Goal: Communication & Community: Answer question/provide support

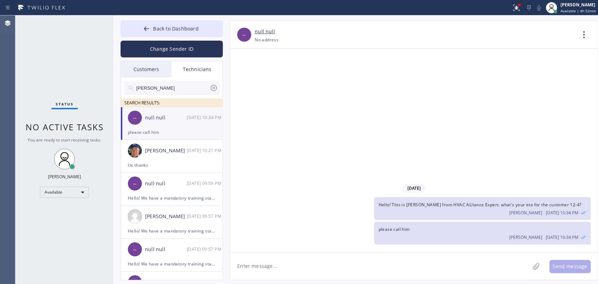
click at [151, 73] on div "Customers" at bounding box center [146, 69] width 51 height 16
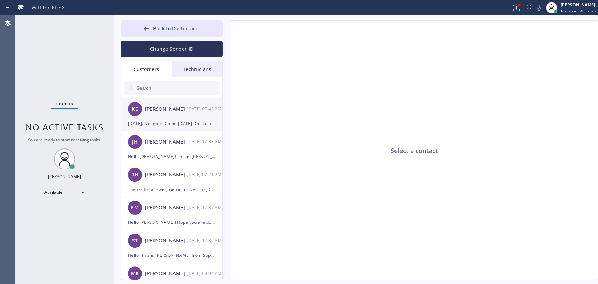
click at [178, 117] on div "KE Kathy Ewers 08/20 07:48 PM" at bounding box center [172, 108] width 102 height 21
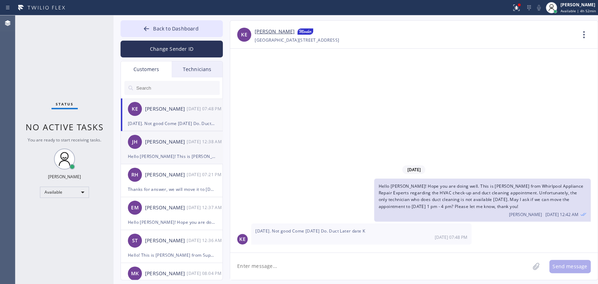
click at [155, 164] on li "JH Justin Howard 08/20 12:38 AM Hello Justin! This is Alex from Oasis Plumbers.…" at bounding box center [172, 180] width 102 height 33
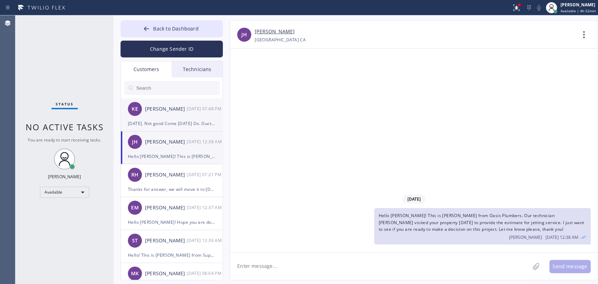
click at [159, 99] on div "KE Kathy Ewers 08/20 07:48 PM" at bounding box center [172, 108] width 102 height 21
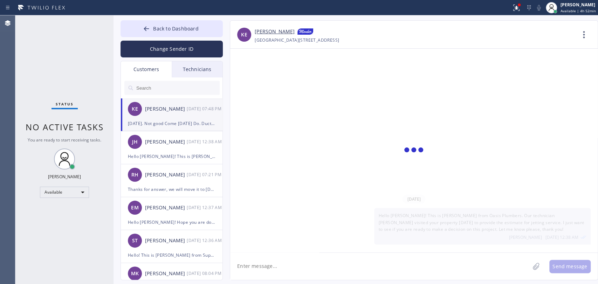
click at [159, 88] on input "text" at bounding box center [178, 88] width 84 height 14
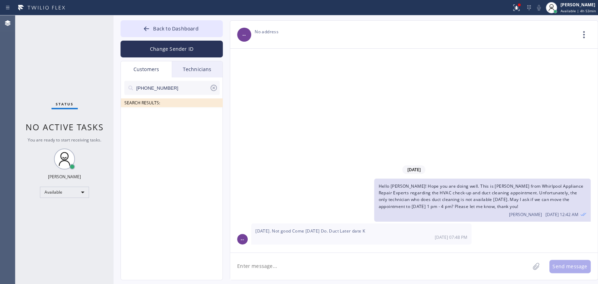
click at [212, 86] on icon at bounding box center [213, 88] width 6 height 6
click at [193, 86] on input "text" at bounding box center [178, 88] width 84 height 14
paste input "[EMAIL_ADDRESS][DOMAIN_NAME]"
type input "[EMAIL_ADDRESS][DOMAIN_NAME]"
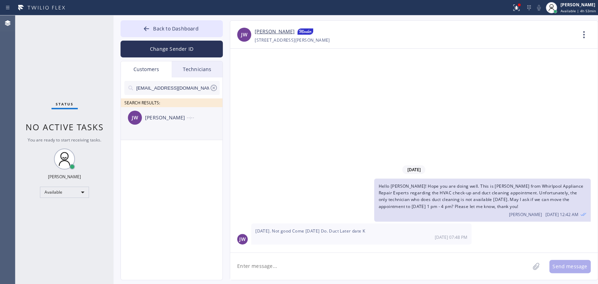
click at [170, 122] on div "JW John Wright --:--" at bounding box center [172, 117] width 102 height 21
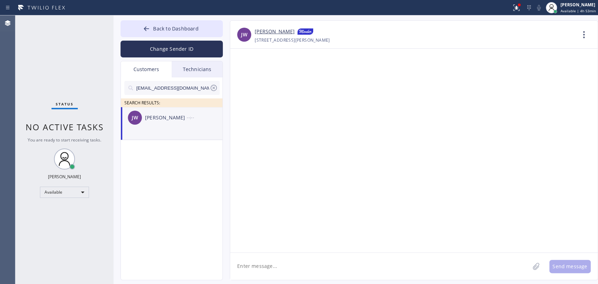
click at [272, 260] on textarea at bounding box center [379, 266] width 299 height 27
paste textarea "Culver City Best Heating and Air Conditioning"
click at [463, 264] on textarea "Hello John! This is Andrew from Culver City Best Heating and Air Conditioning r…" at bounding box center [386, 266] width 312 height 27
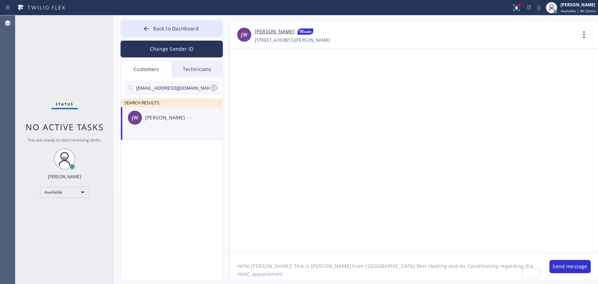
click at [484, 264] on textarea "Hello John! This is Andrew from Culver City Best Heating and Air Conditioning r…" at bounding box center [386, 266] width 312 height 27
click at [349, 260] on textarea "Hello John! This is Andrew from Culver City Best Heating and Air Conditioning r…" at bounding box center [386, 266] width 312 height 27
click at [355, 264] on textarea "Hello John! This is Andrew from Culver City Best Heating and Air Conditioning r…" at bounding box center [386, 266] width 312 height 27
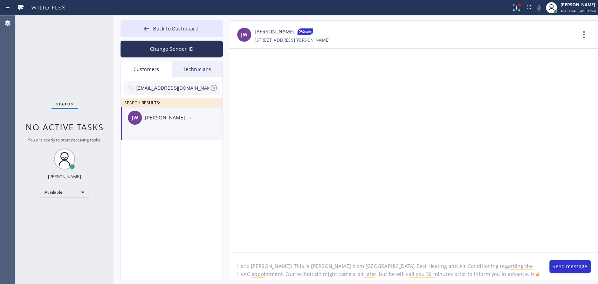
click at [355, 264] on textarea "Hello John! This is Andrew from Culver City Best Heating and Air Conditioning r…" at bounding box center [386, 266] width 312 height 27
paste textarea ", This is Andrew from Culver City Best Heating and Air Conditioning regarding y…"
click at [234, 268] on textarea "Hello John, This is Andrew from Culver City Best Heating and Air Conditioning r…" at bounding box center [386, 266] width 312 height 27
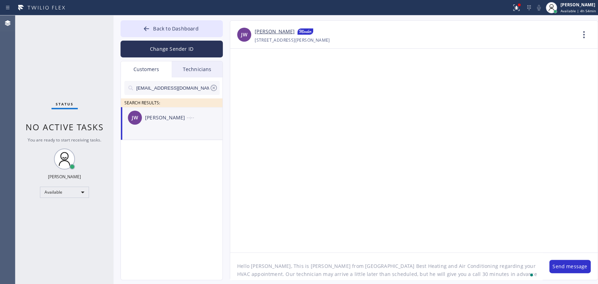
click at [266, 266] on textarea "Hello John, This is Andrew from Culver City Best Heating and Air Conditioning r…" at bounding box center [386, 266] width 312 height 27
type textarea "Hello [PERSON_NAME], this is [PERSON_NAME] from [GEOGRAPHIC_DATA] Best Heating …"
click at [560, 265] on button "Send message" at bounding box center [569, 266] width 41 height 13
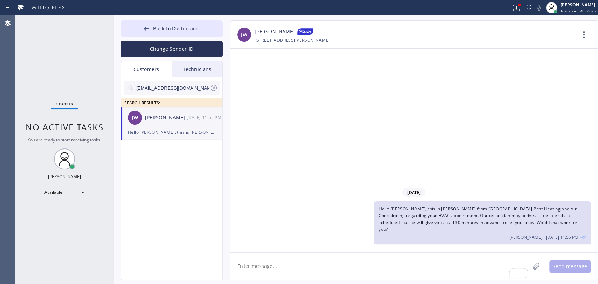
click at [174, 69] on div "Technicians" at bounding box center [197, 69] width 51 height 16
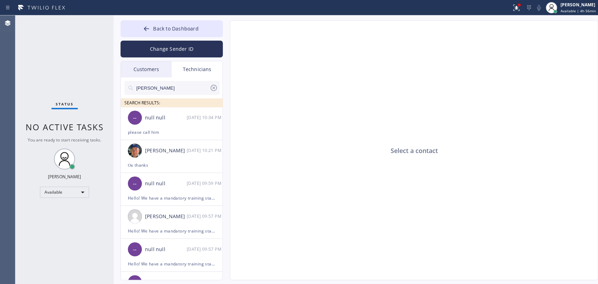
click at [180, 87] on input "Ricky" at bounding box center [173, 88] width 74 height 14
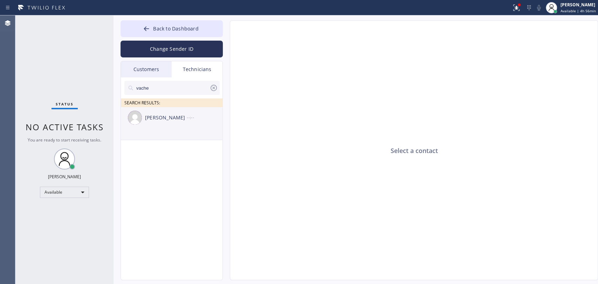
type input "vache"
click at [176, 126] on div "Vache Katabyan --:--" at bounding box center [172, 117] width 102 height 21
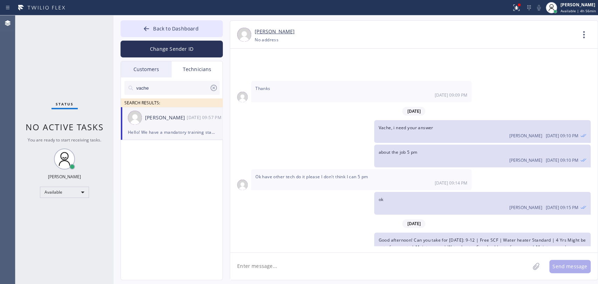
scroll to position [14983, 0]
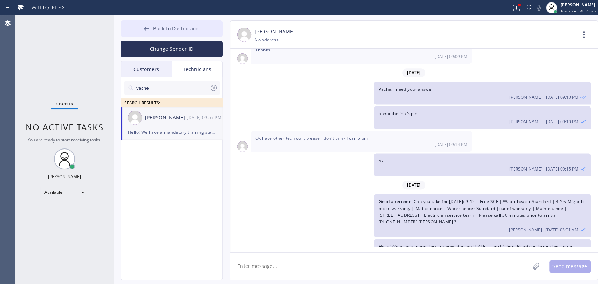
click at [169, 26] on span "Back to Dashboard" at bounding box center [175, 28] width 45 height 7
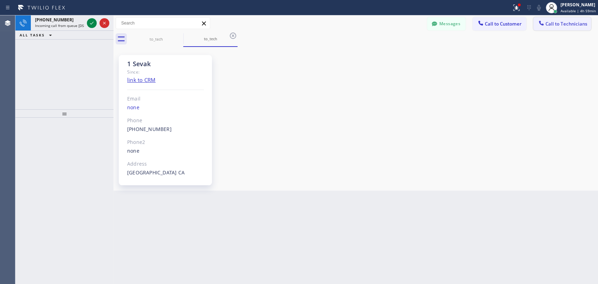
click at [546, 27] on button "Call to Technicians" at bounding box center [562, 23] width 58 height 13
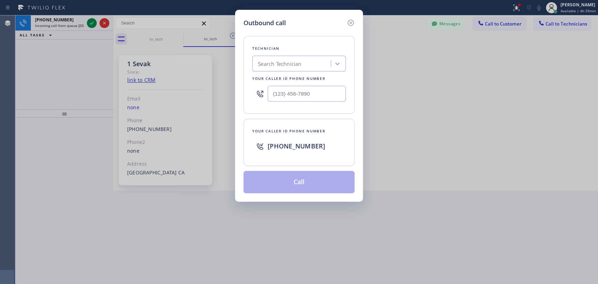
click at [349, 24] on icon at bounding box center [350, 23] width 8 height 8
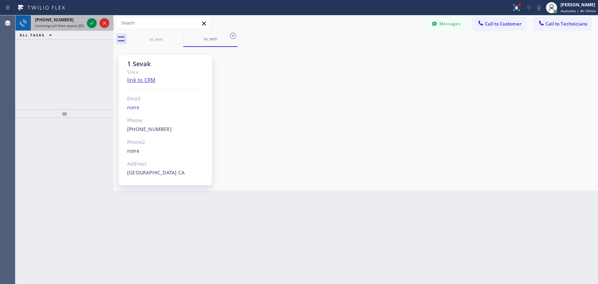
click at [87, 28] on div at bounding box center [97, 22] width 25 height 15
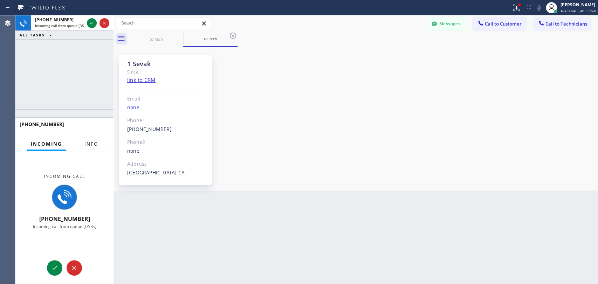
click at [92, 143] on span "Info" at bounding box center [91, 144] width 14 height 6
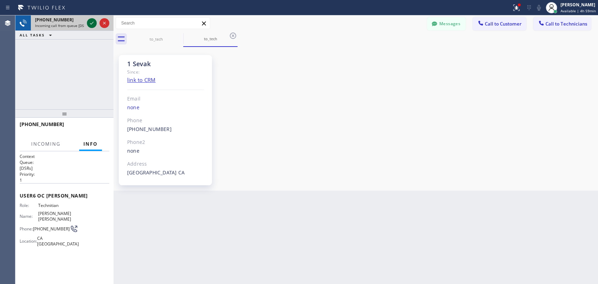
click at [92, 23] on icon at bounding box center [92, 23] width 8 height 8
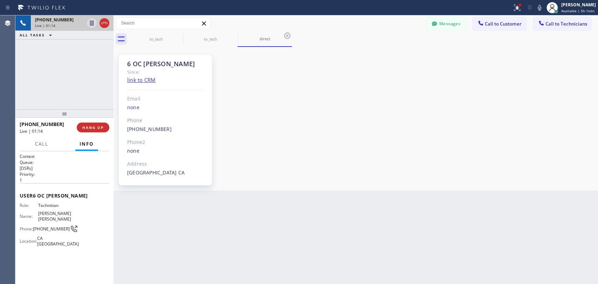
click at [149, 63] on div "6 OC [PERSON_NAME]" at bounding box center [165, 64] width 77 height 8
click at [150, 67] on div "6 OC [PERSON_NAME]" at bounding box center [165, 64] width 77 height 8
click at [130, 62] on div "6 OC [PERSON_NAME]" at bounding box center [165, 64] width 77 height 8
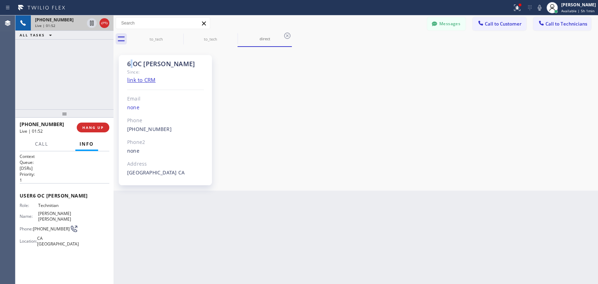
click at [130, 62] on div "6 OC [PERSON_NAME]" at bounding box center [165, 64] width 77 height 8
click at [128, 62] on div "6 OC [PERSON_NAME]" at bounding box center [165, 64] width 77 height 8
drag, startPoint x: 43, startPoint y: 35, endPoint x: 51, endPoint y: 51, distance: 18.5
click at [51, 51] on div "+19095347004 Live | 02:01 ALL TASKS ALL TASKS ACTIVE TASKS TASKS IN WRAP UP" at bounding box center [64, 62] width 98 height 94
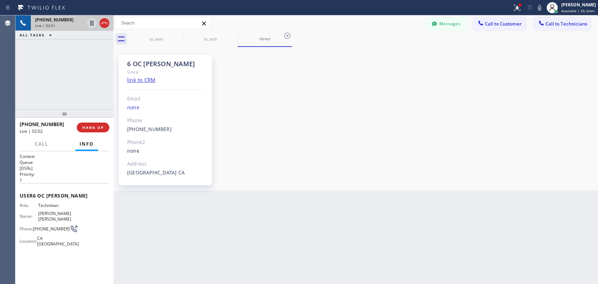
click at [51, 51] on div "+19095347004 Live | 02:01 ALL TASKS ALL TASKS ACTIVE TASKS TASKS IN WRAP UP" at bounding box center [64, 62] width 98 height 94
click at [91, 129] on span "HANG UP" at bounding box center [92, 127] width 21 height 5
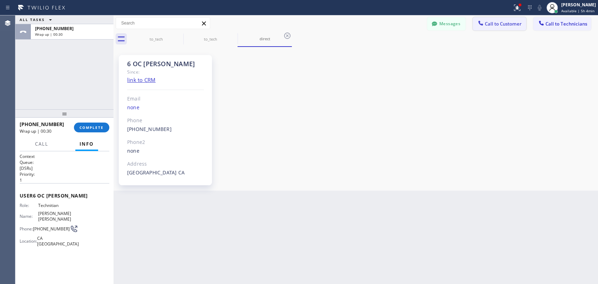
click at [511, 18] on button "Call to Customer" at bounding box center [499, 23] width 54 height 13
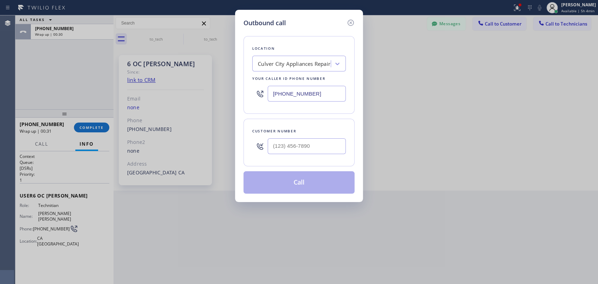
click at [301, 159] on div "Customer number" at bounding box center [298, 143] width 111 height 48
click at [296, 144] on input "(___) ___-____" at bounding box center [307, 146] width 78 height 16
paste input "626) 264-2363"
type input "[PHONE_NUMBER]"
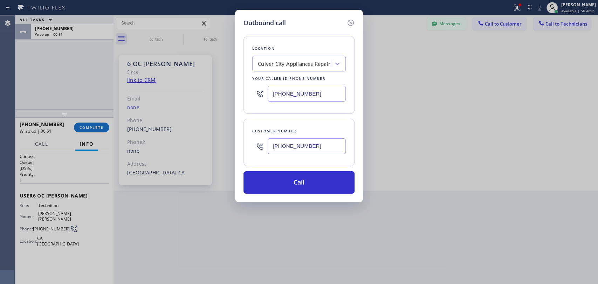
click at [280, 72] on div "Location Culver City Appliances Repair Your caller id phone number (310) 400-58…" at bounding box center [298, 75] width 111 height 78
click at [280, 62] on div "Culver City Appliances Repair" at bounding box center [294, 64] width 72 height 8
paste input "[PERSON_NAME] repair"
type input "[PERSON_NAME] repair"
click at [278, 83] on div "[PERSON_NAME] repair" at bounding box center [298, 78] width 93 height 13
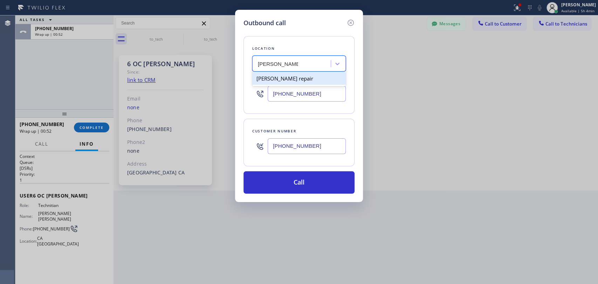
type input "[PHONE_NUMBER]"
click at [276, 140] on input "[PHONE_NUMBER]" at bounding box center [307, 146] width 78 height 16
paste input "text"
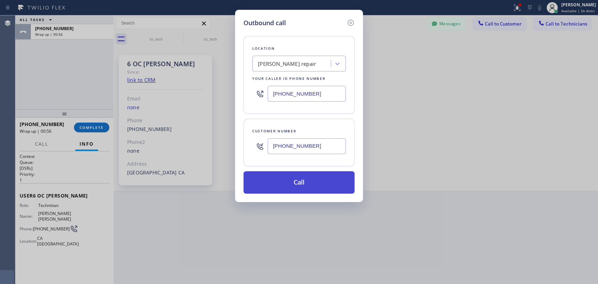
type input "[PHONE_NUMBER]"
click at [281, 177] on button "Call" at bounding box center [298, 182] width 111 height 22
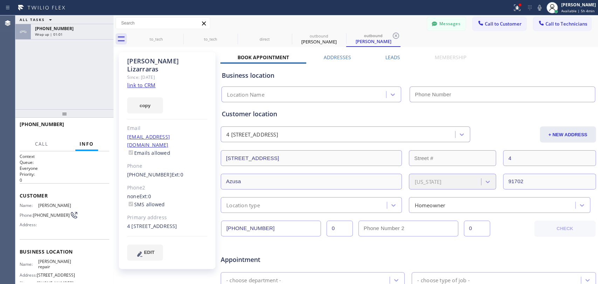
type input "[PHONE_NUMBER]"
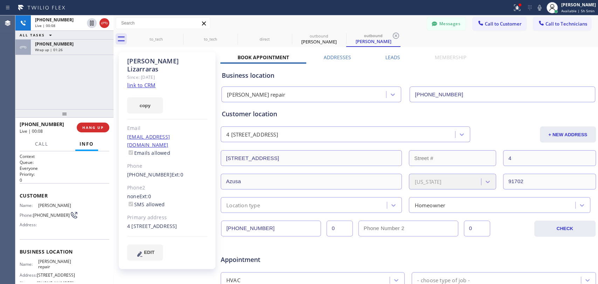
click at [246, 116] on div "Customer location" at bounding box center [408, 113] width 373 height 9
click at [38, 139] on button "Call" at bounding box center [42, 144] width 22 height 14
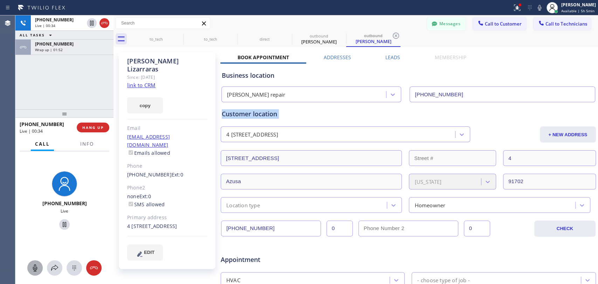
click at [33, 268] on icon at bounding box center [35, 267] width 4 height 7
click at [33, 266] on icon at bounding box center [35, 268] width 8 height 8
click at [35, 267] on icon at bounding box center [35, 268] width 8 height 8
click at [36, 267] on icon at bounding box center [35, 268] width 8 height 8
click at [86, 127] on span "HANG UP" at bounding box center [92, 127] width 21 height 5
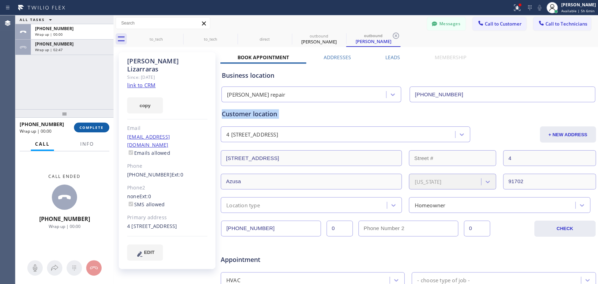
click at [93, 127] on span "COMPLETE" at bounding box center [91, 127] width 24 height 5
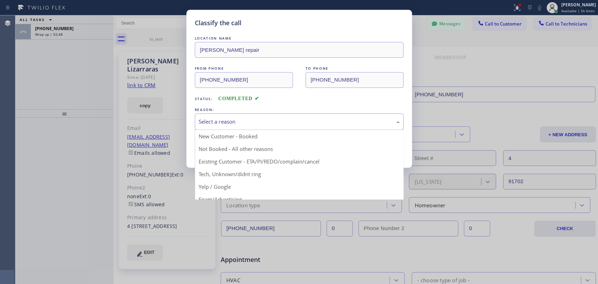
click at [233, 124] on div "Select a reason" at bounding box center [299, 122] width 201 height 8
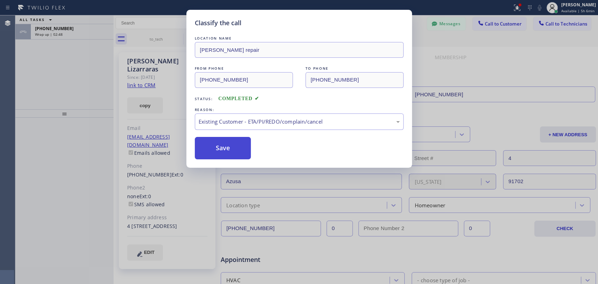
click at [222, 151] on button "Save" at bounding box center [223, 148] width 56 height 22
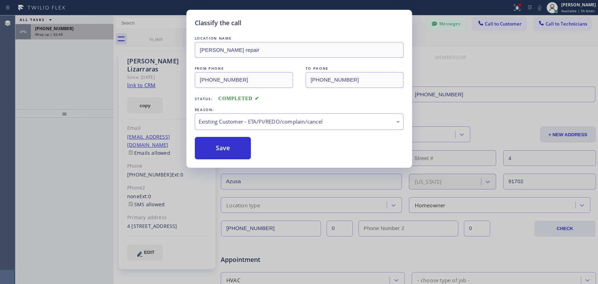
click at [47, 34] on div "Classify the call LOCATION NAME Duarte AC repair FROM PHONE (626) 470-6107 TO P…" at bounding box center [306, 149] width 582 height 269
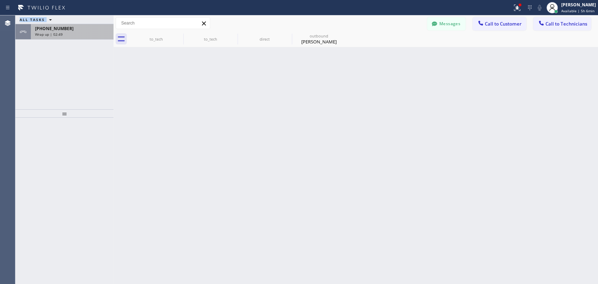
click at [47, 34] on span "Wrap up | 02:49" at bounding box center [49, 34] width 28 height 5
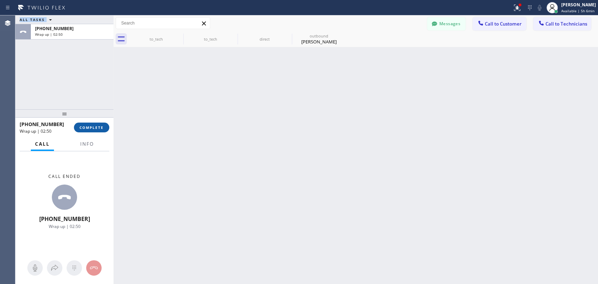
click at [90, 127] on span "COMPLETE" at bounding box center [91, 127] width 24 height 5
click at [90, 97] on div "ALL TASKS ALL TASKS ACTIVE TASKS TASKS IN WRAP UP +19095347004 Wrap up | 02:50" at bounding box center [64, 62] width 98 height 94
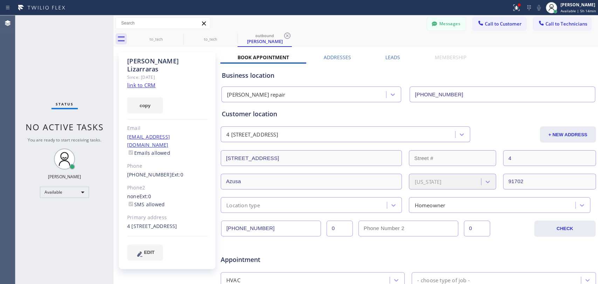
drag, startPoint x: 563, startPoint y: 7, endPoint x: 556, endPoint y: 18, distance: 13.3
click at [564, 6] on div "[PERSON_NAME]" at bounding box center [577, 5] width 35 height 6
click at [560, 27] on button "Call to Technicians" at bounding box center [562, 23] width 58 height 13
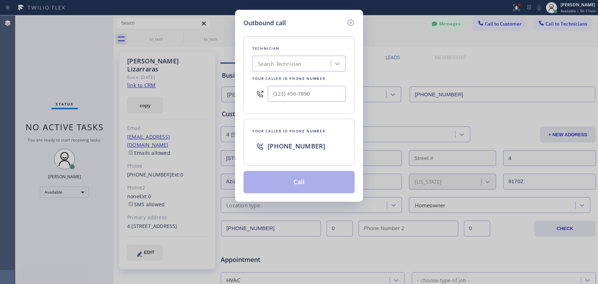
type input "(___) ___-____"
drag, startPoint x: 300, startPoint y: 94, endPoint x: 293, endPoint y: 79, distance: 16.1
click at [300, 94] on input "(___) ___-____" at bounding box center [307, 94] width 78 height 16
click at [292, 72] on div "Technician Search Technician Your caller id phone number" at bounding box center [298, 75] width 111 height 78
click at [289, 63] on div "Search Technician" at bounding box center [279, 64] width 43 height 8
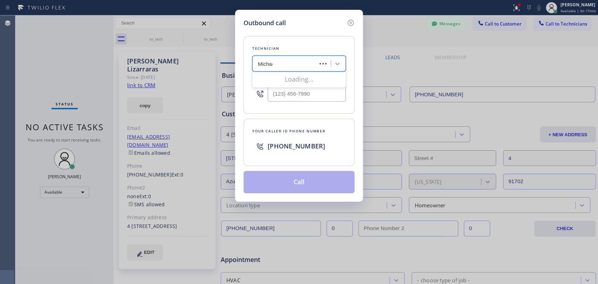
type input "[PERSON_NAME]"
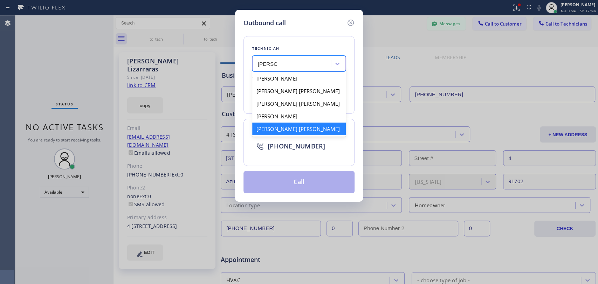
click at [278, 131] on div "[PERSON_NAME] [PERSON_NAME]" at bounding box center [298, 129] width 93 height 13
type input "[PHONE_NUMBER]"
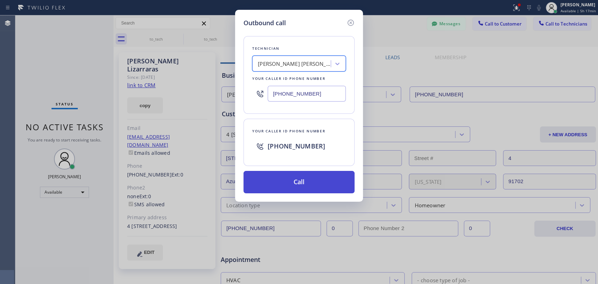
click at [271, 178] on button "Call" at bounding box center [298, 182] width 111 height 22
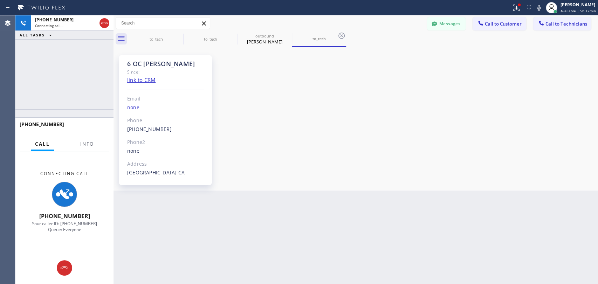
scroll to position [4333, 0]
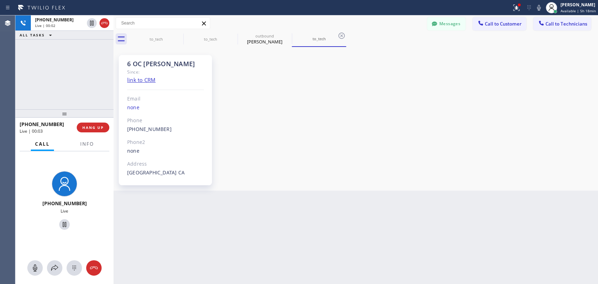
click at [157, 69] on div "Since:" at bounding box center [165, 72] width 77 height 8
click at [154, 64] on div "6 OC [PERSON_NAME]" at bounding box center [165, 64] width 77 height 8
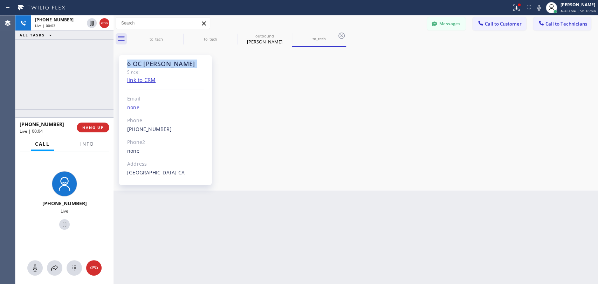
click at [147, 62] on div "6 OC [PERSON_NAME]" at bounding box center [165, 64] width 77 height 8
drag, startPoint x: 145, startPoint y: 61, endPoint x: 176, endPoint y: 64, distance: 30.6
click at [176, 64] on div "6 OC [PERSON_NAME]" at bounding box center [165, 64] width 77 height 8
click at [168, 57] on div "6 OC Michael Since: link to CRM Email none Phone (909) 534-7004 Outbound call T…" at bounding box center [165, 120] width 93 height 130
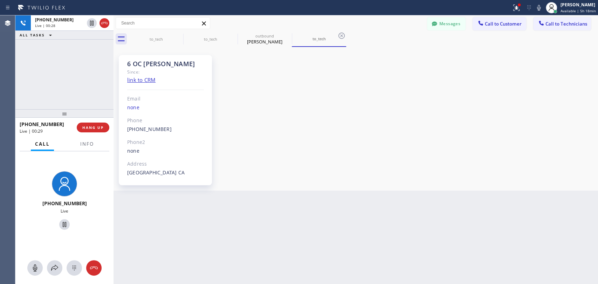
click at [165, 61] on div "6 OC [PERSON_NAME]" at bounding box center [165, 64] width 77 height 8
click at [164, 61] on div "6 OC [PERSON_NAME]" at bounding box center [165, 64] width 77 height 8
drag, startPoint x: 145, startPoint y: 61, endPoint x: 152, endPoint y: 62, distance: 7.1
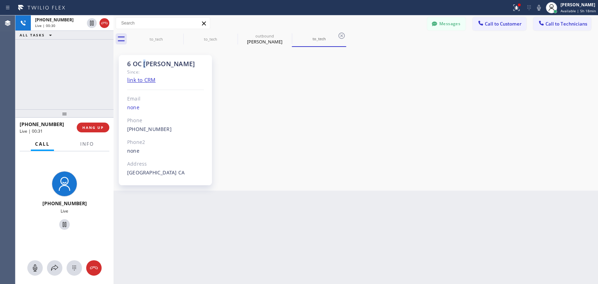
click at [152, 62] on div "6 OC [PERSON_NAME]" at bounding box center [165, 64] width 77 height 8
click at [154, 62] on div "6 OC [PERSON_NAME]" at bounding box center [165, 64] width 77 height 8
drag, startPoint x: 145, startPoint y: 62, endPoint x: 132, endPoint y: 62, distance: 13.3
click at [132, 62] on div "6 OC [PERSON_NAME]" at bounding box center [165, 64] width 77 height 8
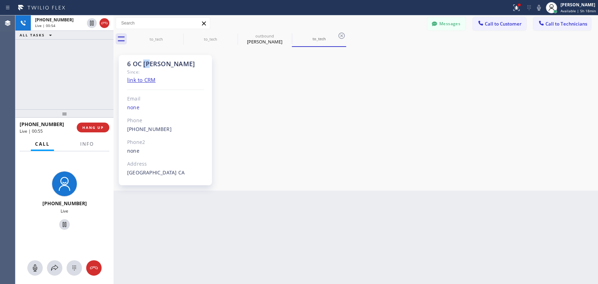
drag, startPoint x: 140, startPoint y: 61, endPoint x: 153, endPoint y: 62, distance: 12.3
click at [153, 62] on div "6 OC [PERSON_NAME]" at bounding box center [165, 64] width 77 height 8
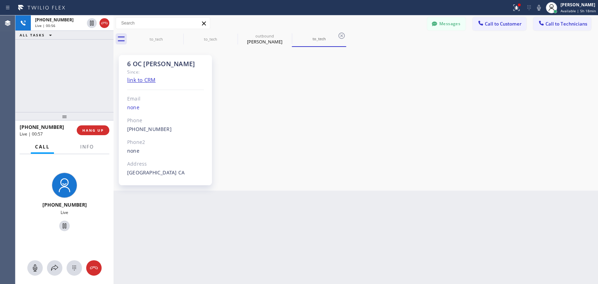
click at [69, 120] on div at bounding box center [64, 116] width 98 height 8
click at [90, 129] on span "HANG UP" at bounding box center [92, 130] width 21 height 5
click at [92, 127] on button "HANG UP" at bounding box center [93, 130] width 33 height 10
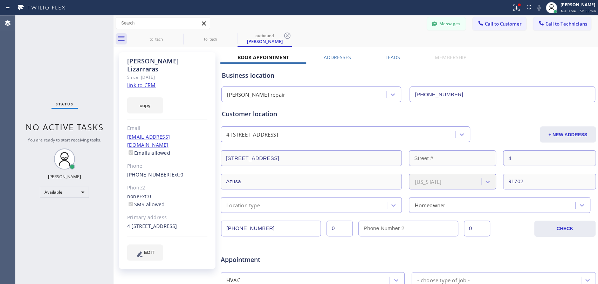
click at [195, 162] on div "Phone" at bounding box center [167, 166] width 80 height 8
click at [191, 171] on div "(626) 264-2363 Ext: 0" at bounding box center [167, 175] width 80 height 8
click at [191, 154] on div "David Lizarraras Since: 20 may 2020 link to CRM copy Email dlvigor@hotmail.com …" at bounding box center [167, 160] width 97 height 217
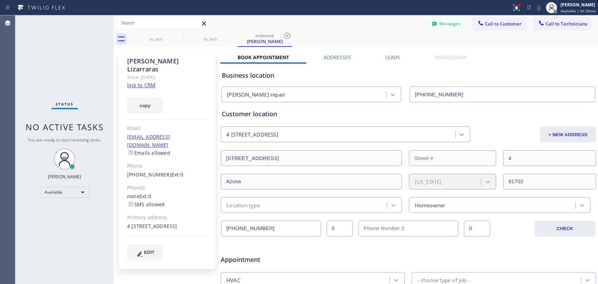
click at [191, 154] on div "David Lizarraras Since: 20 may 2020 link to CRM copy Email dlvigor@hotmail.com …" at bounding box center [167, 160] width 97 height 217
click at [189, 138] on div "dlvigor@hotmail.com Emails allowed" at bounding box center [167, 145] width 80 height 24
click at [189, 137] on div "dlvigor@hotmail.com Emails allowed" at bounding box center [167, 145] width 80 height 24
drag, startPoint x: 189, startPoint y: 137, endPoint x: 185, endPoint y: 119, distance: 18.0
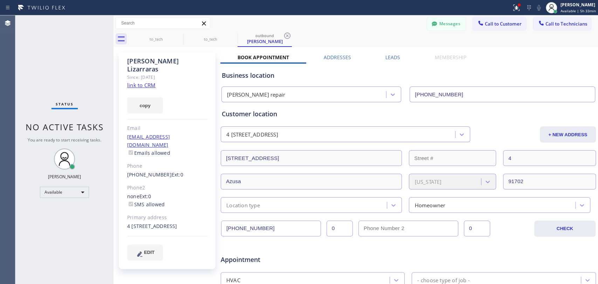
click at [189, 137] on div "dlvigor@hotmail.com Emails allowed" at bounding box center [167, 145] width 80 height 24
drag, startPoint x: 183, startPoint y: 109, endPoint x: 181, endPoint y: 97, distance: 12.4
click at [183, 108] on div "David Lizarraras Since: 20 may 2020 link to CRM copy Email dlvigor@hotmail.com …" at bounding box center [167, 160] width 97 height 217
drag, startPoint x: 160, startPoint y: 68, endPoint x: 143, endPoint y: 63, distance: 17.6
click at [143, 63] on div "David Lizarraras Since: 20 may 2020 link to CRM copy Email dlvigor@hotmail.com …" at bounding box center [167, 160] width 97 height 217
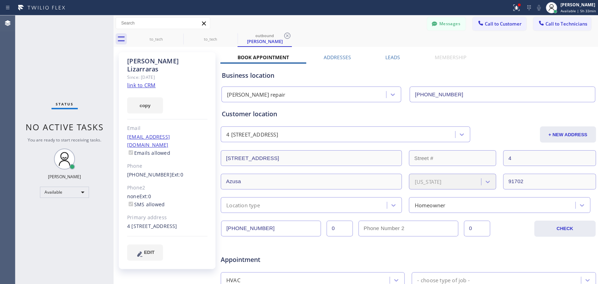
click at [143, 63] on div "David Lizarraras" at bounding box center [167, 65] width 80 height 16
click at [267, 113] on div "Customer location" at bounding box center [408, 113] width 373 height 9
click at [253, 79] on div "Business location" at bounding box center [408, 75] width 373 height 9
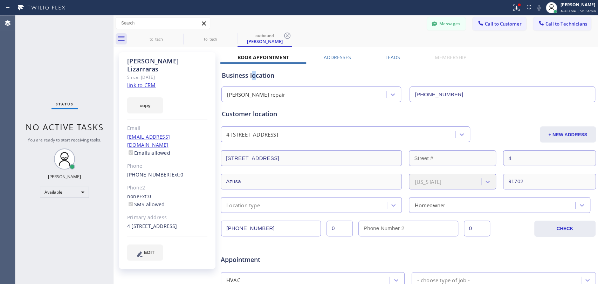
click at [253, 79] on div "Business location" at bounding box center [408, 75] width 373 height 9
click at [254, 77] on div "Business location" at bounding box center [408, 75] width 373 height 9
click at [68, 109] on div "Status" at bounding box center [64, 106] width 26 height 8
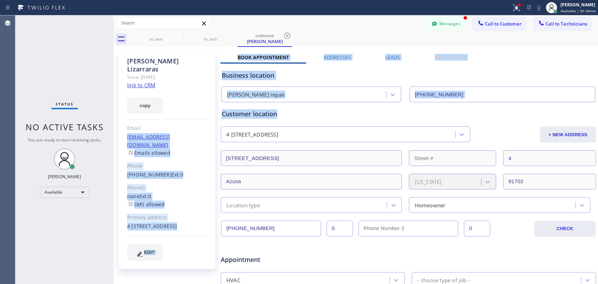
drag, startPoint x: 280, startPoint y: 116, endPoint x: 214, endPoint y: 115, distance: 66.5
click at [214, 115] on div "David Lizarraras Since: 20 may 2020 link to CRM copy Email dlvigor@hotmail.com …" at bounding box center [355, 276] width 481 height 454
click at [214, 115] on div "David Lizarraras Since: 20 may 2020 link to CRM copy Email dlvigor@hotmail.com …" at bounding box center [167, 160] width 97 height 217
drag, startPoint x: 214, startPoint y: 115, endPoint x: 245, endPoint y: 110, distance: 31.2
click at [245, 110] on div "David Lizarraras Since: 20 may 2020 link to CRM copy Email dlvigor@hotmail.com …" at bounding box center [355, 276] width 481 height 454
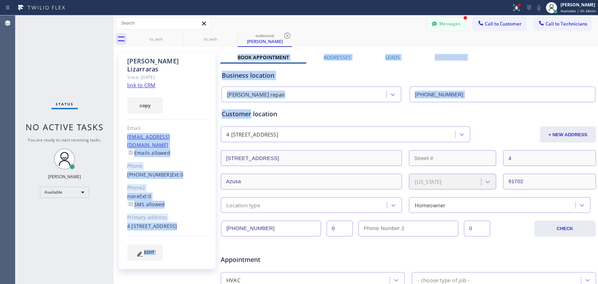
click at [446, 22] on button "Messages" at bounding box center [446, 23] width 39 height 13
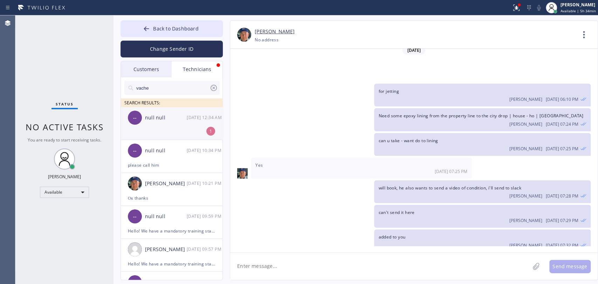
click at [151, 120] on div "null null" at bounding box center [166, 118] width 42 height 8
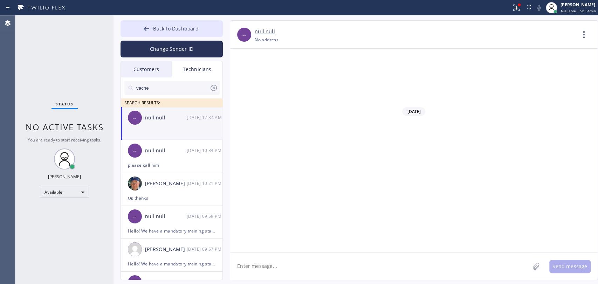
scroll to position [55749, 0]
click at [254, 262] on textarea at bounding box center [379, 266] width 299 height 27
click at [254, 262] on textarea "To enrich screen reader interactions, please activate Accessibility in Grammarl…" at bounding box center [379, 266] width 299 height 27
type textarea "okay, will add"
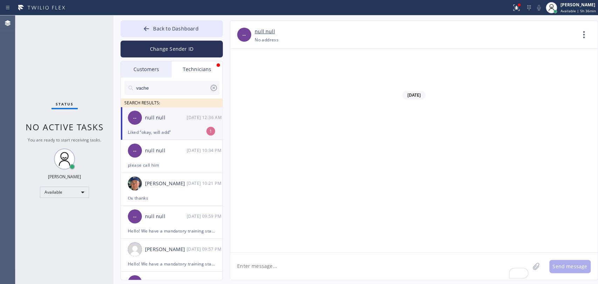
scroll to position [55796, 0]
click at [169, 121] on div "null null" at bounding box center [166, 118] width 42 height 8
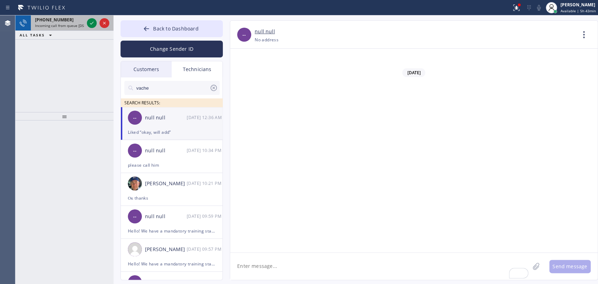
click at [56, 24] on span "Incoming call from queue [DSRs]" at bounding box center [62, 25] width 54 height 5
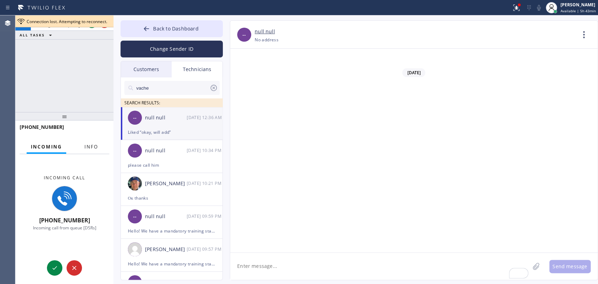
click at [91, 148] on span "Info" at bounding box center [91, 147] width 14 height 6
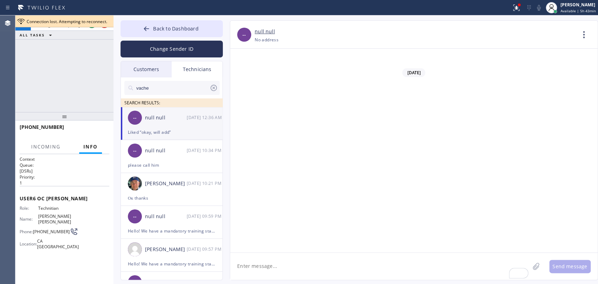
click at [81, 62] on div "+19095347004 Incoming call from queue [DSRs] ALL TASKS ALL TASKS ACTIVE TASKS T…" at bounding box center [64, 63] width 98 height 97
click at [93, 23] on icon at bounding box center [92, 23] width 8 height 8
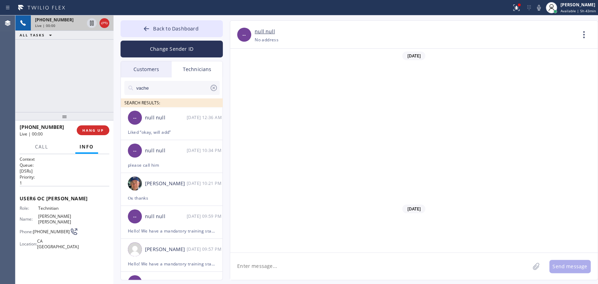
scroll to position [4333, 0]
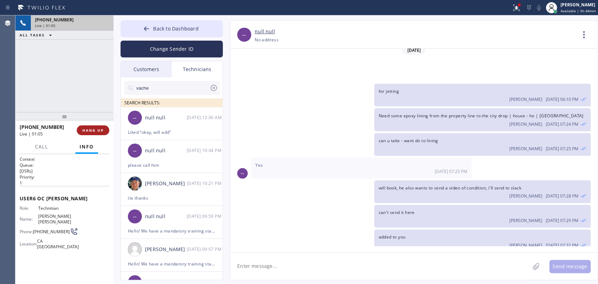
click at [99, 130] on span "HANG UP" at bounding box center [92, 130] width 21 height 5
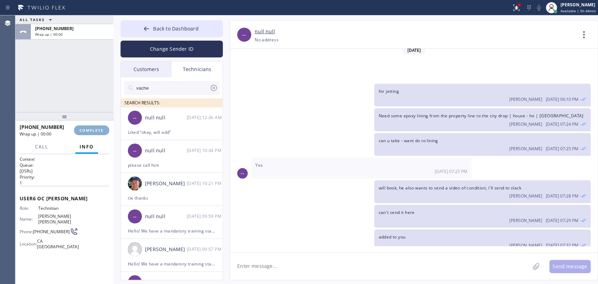
click at [69, 130] on div "[PHONE_NUMBER]" at bounding box center [44, 127] width 49 height 7
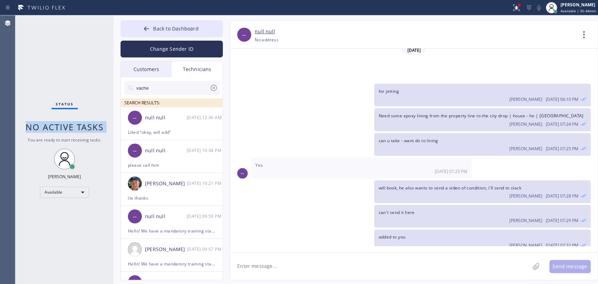
click at [99, 130] on span "No active tasks" at bounding box center [65, 127] width 78 height 12
click at [171, 22] on button "Back to Dashboard" at bounding box center [171, 28] width 102 height 17
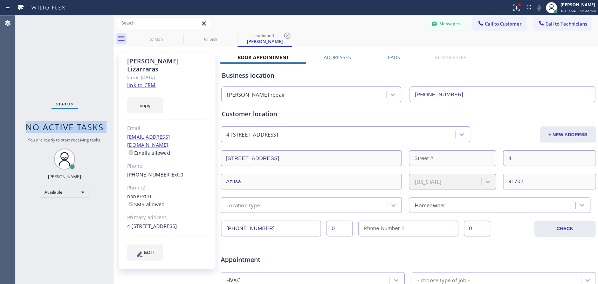
click at [538, 25] on icon at bounding box center [541, 23] width 7 height 7
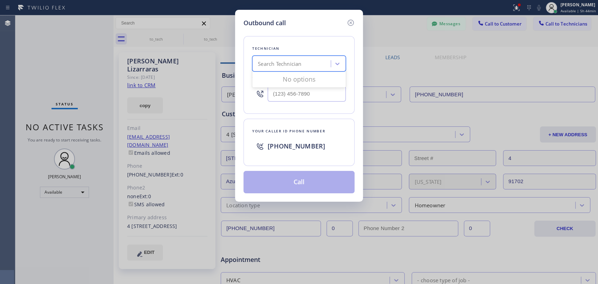
click at [258, 71] on div "option Michael Jr Garcia, selected. 0 results available. Use Up and Down to cho…" at bounding box center [298, 64] width 93 height 16
click at [280, 148] on span "[PHONE_NUMBER]" at bounding box center [296, 146] width 57 height 8
copy span "[PHONE_NUMBER]"
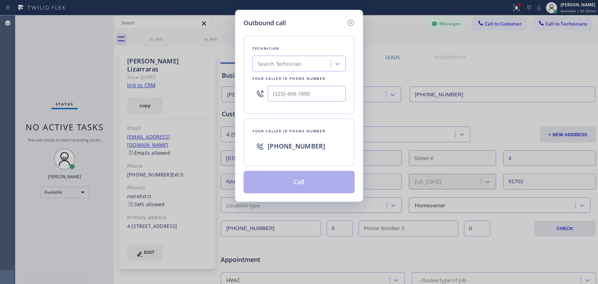
drag, startPoint x: 338, startPoint y: 23, endPoint x: 343, endPoint y: 23, distance: 5.6
click at [342, 23] on div "Outbound call" at bounding box center [298, 22] width 111 height 9
click at [349, 23] on icon at bounding box center [350, 23] width 8 height 8
click at [349, 23] on div "Messages Call to Customer Call to Technicians Outbound call Location [PERSON_NA…" at bounding box center [355, 23] width 484 height 12
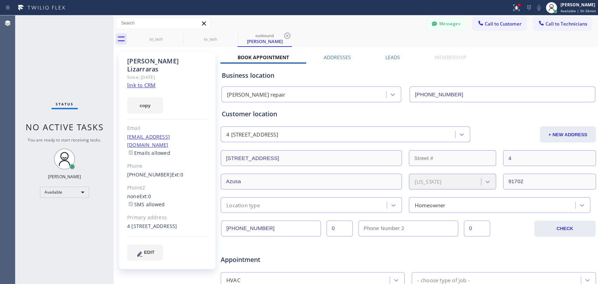
click at [73, 92] on div "Status No active tasks You are ready to start receiving tasks. [PERSON_NAME] Av…" at bounding box center [64, 149] width 98 height 269
click at [430, 23] on div at bounding box center [434, 24] width 8 height 8
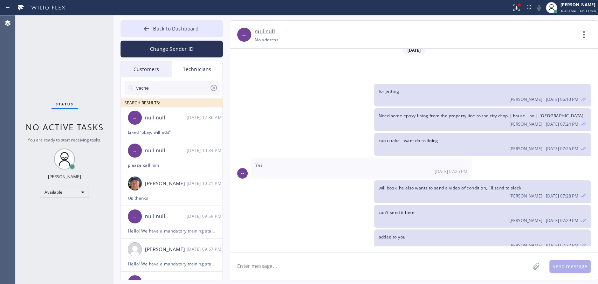
click at [165, 90] on input "vache" at bounding box center [173, 88] width 74 height 14
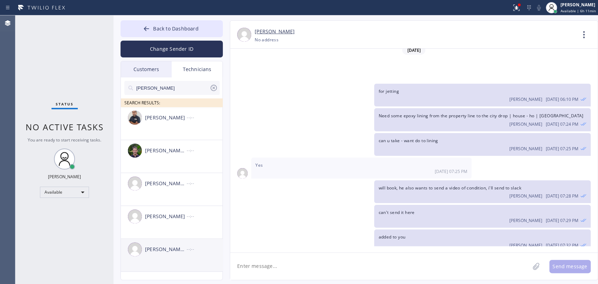
type input "[PERSON_NAME]"
click at [171, 243] on div "Michael Jr Garcia --:--" at bounding box center [172, 249] width 102 height 21
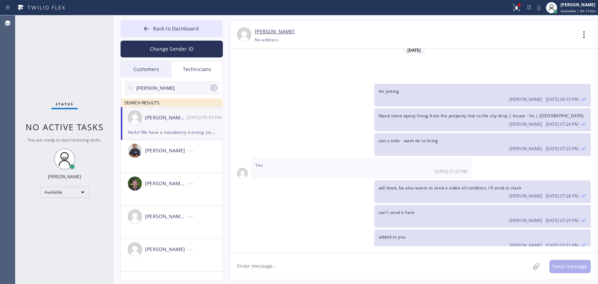
click at [255, 268] on textarea at bounding box center [379, 266] width 299 height 27
type textarea "Westminster customer called himself - moved to [DATE]"
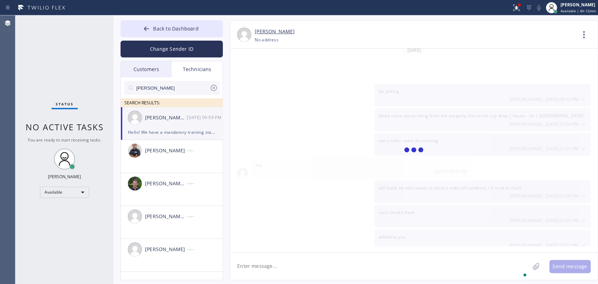
scroll to position [4373, 0]
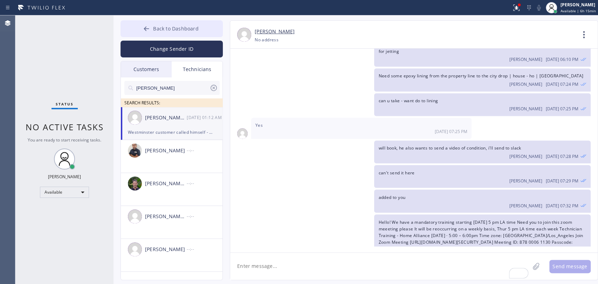
click at [150, 36] on button "Back to Dashboard" at bounding box center [171, 28] width 102 height 17
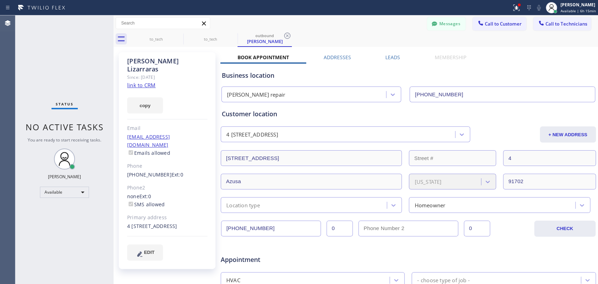
click at [92, 82] on div "Status No active tasks You are ready to start receiving tasks. [PERSON_NAME] Av…" at bounding box center [64, 149] width 98 height 269
click at [437, 27] on button "Messages" at bounding box center [446, 23] width 39 height 13
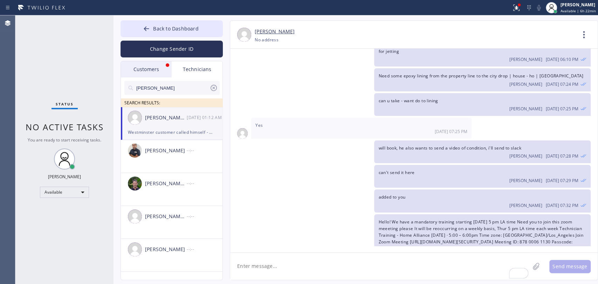
click at [154, 70] on div "Customers" at bounding box center [146, 69] width 51 height 16
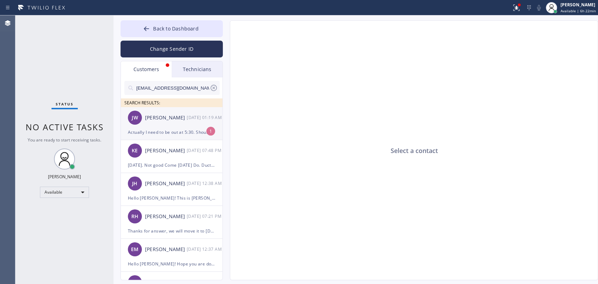
click at [184, 130] on div "Actually I need to be out at 5:30. Should we reschedule for [DATE]?" at bounding box center [172, 132] width 88 height 8
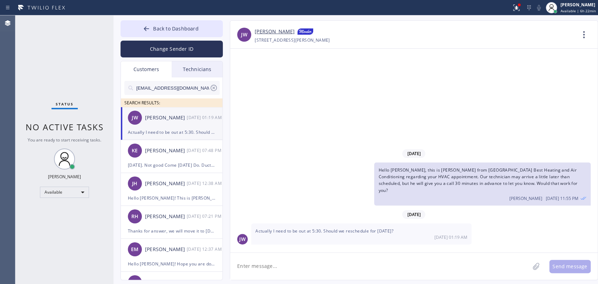
click at [409, 180] on span "Hello [PERSON_NAME], this is [PERSON_NAME] from [GEOGRAPHIC_DATA] Best Heating …" at bounding box center [477, 180] width 199 height 26
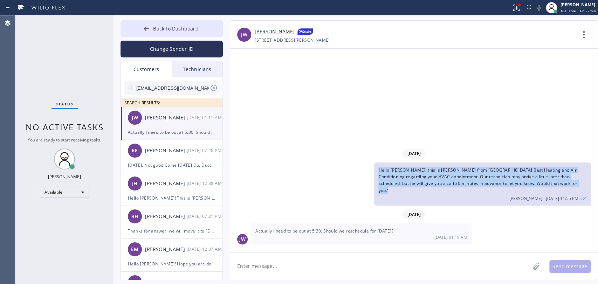
click at [409, 180] on span "Hello [PERSON_NAME], this is [PERSON_NAME] from [GEOGRAPHIC_DATA] Best Heating …" at bounding box center [477, 180] width 199 height 26
click at [405, 181] on span "Hello [PERSON_NAME], this is [PERSON_NAME] from [GEOGRAPHIC_DATA] Best Heating …" at bounding box center [477, 180] width 199 height 26
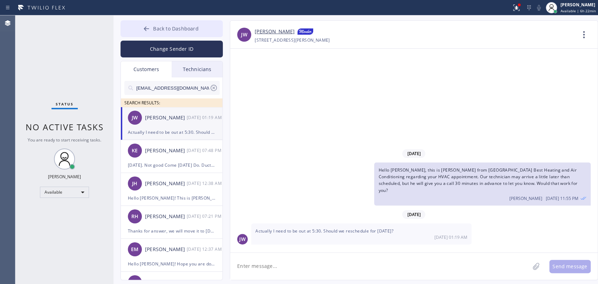
click at [196, 27] on span "Back to Dashboard" at bounding box center [175, 28] width 45 height 7
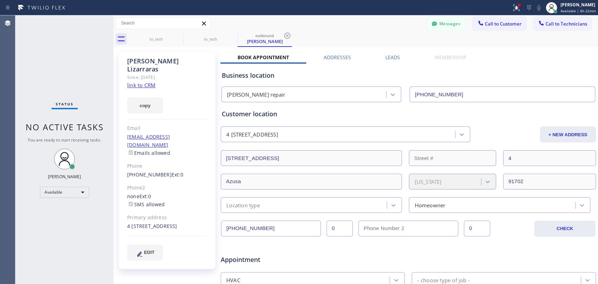
click at [580, 32] on div "to_tech to_tech outbound David Lizarraras" at bounding box center [363, 39] width 469 height 16
click at [574, 27] on button "Call to Technicians" at bounding box center [562, 23] width 58 height 13
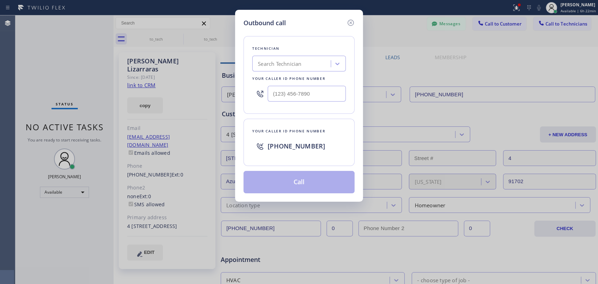
click at [279, 78] on div "Your caller id phone number" at bounding box center [298, 78] width 93 height 7
click at [300, 72] on div "Technician Search Technician Your caller id phone number" at bounding box center [298, 75] width 111 height 78
click at [298, 68] on div "Search Technician" at bounding box center [292, 64] width 76 height 12
type input "r"
click at [298, 68] on div "r" at bounding box center [285, 64] width 62 height 12
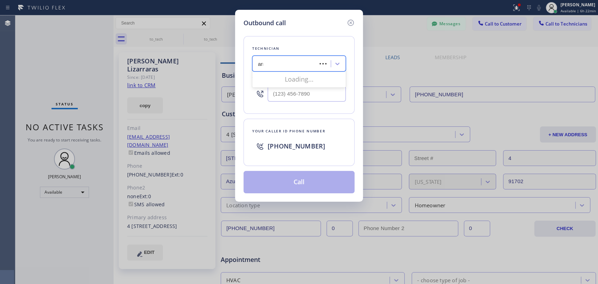
type input "armw"
click at [294, 62] on div "armw" at bounding box center [285, 64] width 62 height 12
type input "arm"
click at [292, 78] on div "Armen Gevorgyan" at bounding box center [298, 78] width 93 height 13
type input "(818) 302-5971"
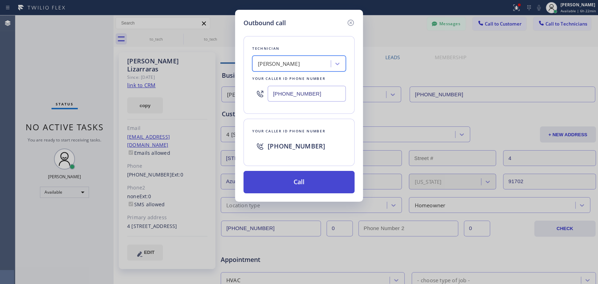
click at [298, 176] on button "Call" at bounding box center [298, 182] width 111 height 22
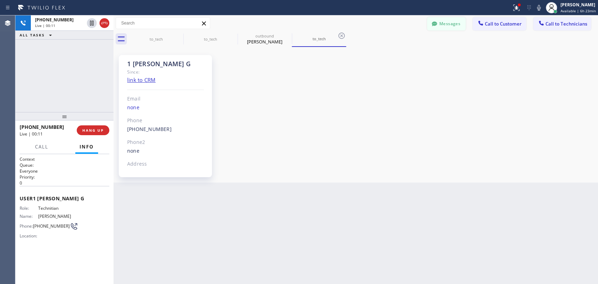
click at [445, 20] on button "Messages" at bounding box center [446, 23] width 39 height 13
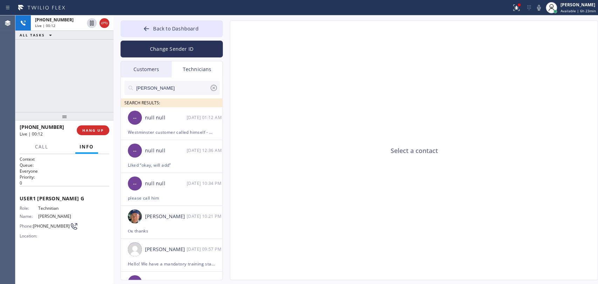
click at [143, 67] on div "Customers" at bounding box center [146, 69] width 51 height 16
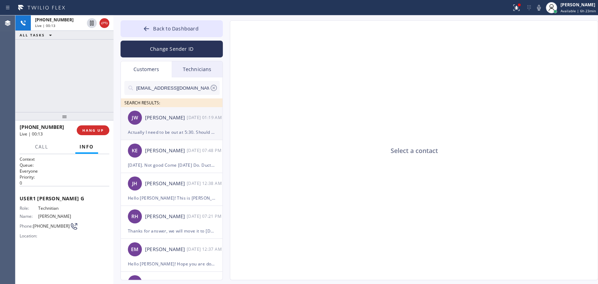
click at [173, 124] on div "JW John Wright 08/21 01:19 AM" at bounding box center [172, 117] width 102 height 21
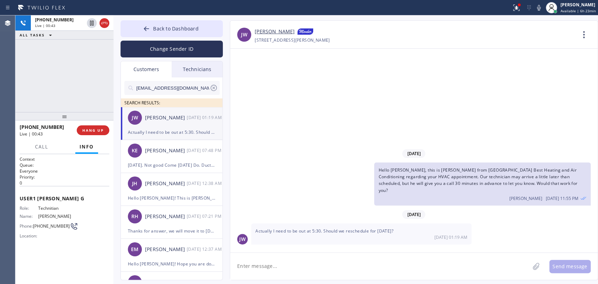
click at [266, 262] on textarea at bounding box center [379, 266] width 299 height 27
type textarea "S"
type textarea "Yes, it'll"
click at [92, 132] on span "HANG UP" at bounding box center [92, 130] width 21 height 5
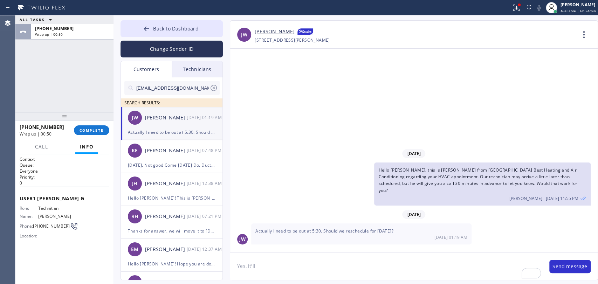
drag, startPoint x: 103, startPoint y: 129, endPoint x: 1, endPoint y: 140, distance: 102.9
click at [103, 129] on span "COMPLETE" at bounding box center [91, 130] width 24 height 5
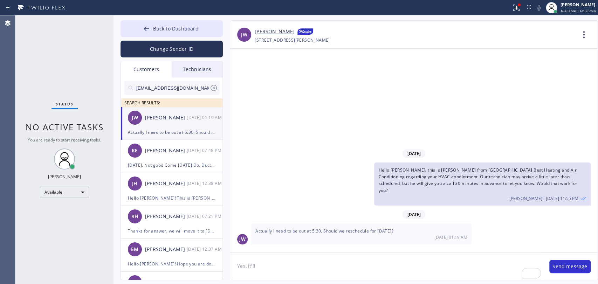
click at [325, 113] on div "08/20/2025 Hello John, this is Andrew from Culver City Best Heating and Air Con…" at bounding box center [413, 151] width 367 height 204
drag, startPoint x: 168, startPoint y: 32, endPoint x: 423, endPoint y: 72, distance: 258.1
click at [168, 32] on button "Back to Dashboard" at bounding box center [171, 28] width 102 height 17
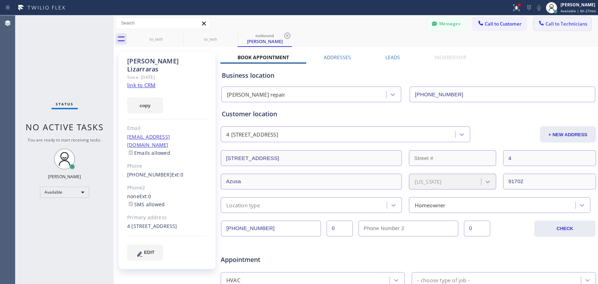
click at [559, 26] on span "Call to Technicians" at bounding box center [566, 24] width 42 height 6
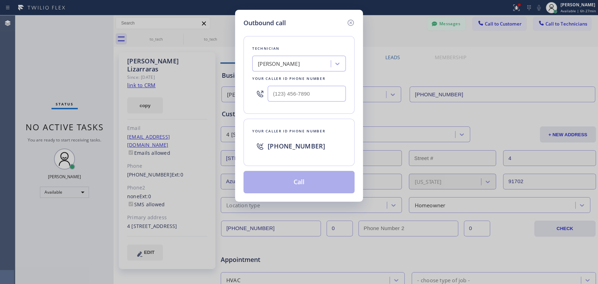
click at [299, 58] on div "Armen Gevorgyan" at bounding box center [292, 64] width 76 height 12
type input "вфм"
click at [297, 60] on div "вфм" at bounding box center [285, 64] width 62 height 12
type input "dav"
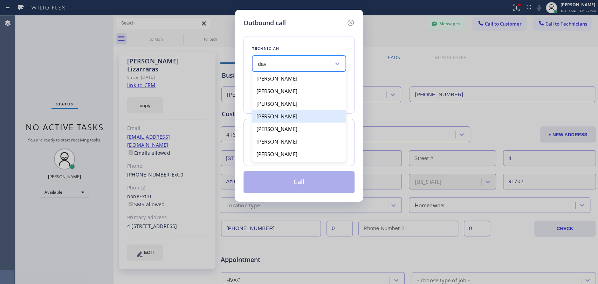
click at [285, 118] on div "[PERSON_NAME]" at bounding box center [298, 116] width 93 height 13
type input "[PHONE_NUMBER]"
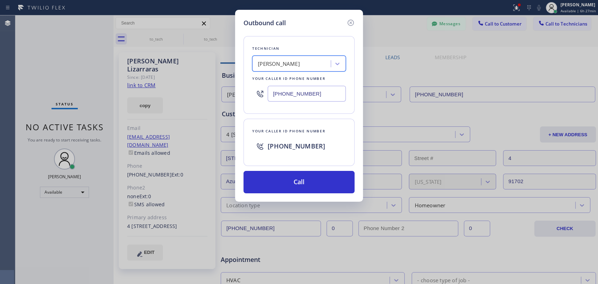
click at [277, 168] on div "Technician option David Romero, selected. 7 results available. Select is focuse…" at bounding box center [298, 111] width 111 height 166
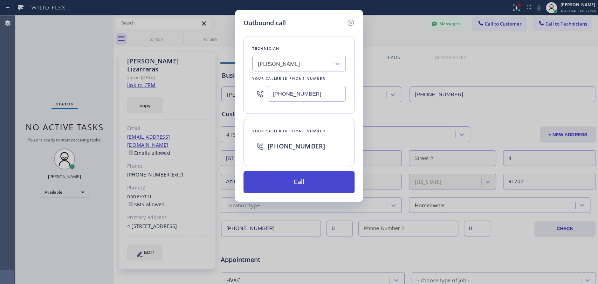
click at [279, 177] on button "Call" at bounding box center [298, 182] width 111 height 22
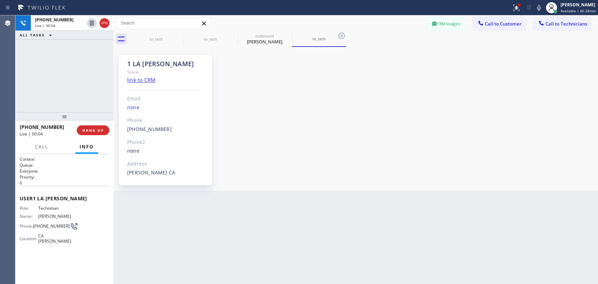
click at [450, 22] on button "Messages" at bounding box center [446, 23] width 39 height 13
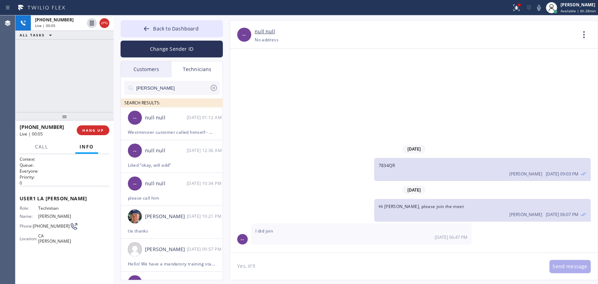
click at [147, 71] on div "Customers" at bounding box center [146, 69] width 51 height 16
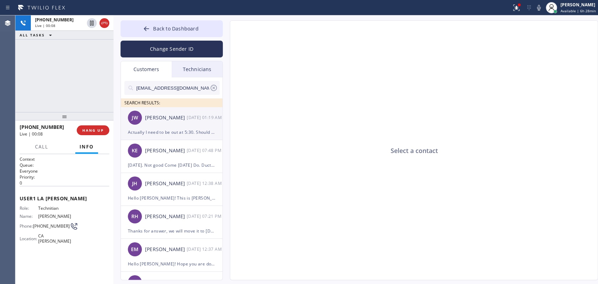
click at [163, 127] on div "JW John Wright 08/21 01:19 AM" at bounding box center [172, 117] width 102 height 21
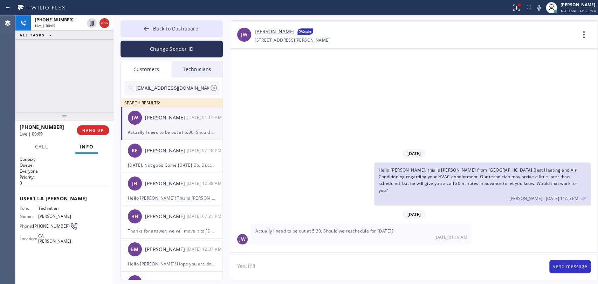
click at [430, 181] on span "Hello [PERSON_NAME], this is [PERSON_NAME] from [GEOGRAPHIC_DATA] Best Heating …" at bounding box center [477, 180] width 199 height 26
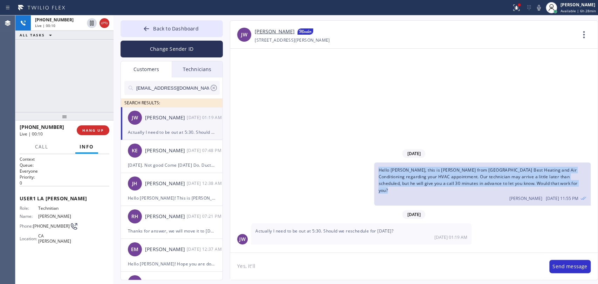
click at [430, 181] on span "Hello [PERSON_NAME], this is [PERSON_NAME] from [GEOGRAPHIC_DATA] Best Heating …" at bounding box center [477, 180] width 199 height 26
click at [422, 184] on span "Hello [PERSON_NAME], this is [PERSON_NAME] from [GEOGRAPHIC_DATA] Best Heating …" at bounding box center [477, 180] width 199 height 26
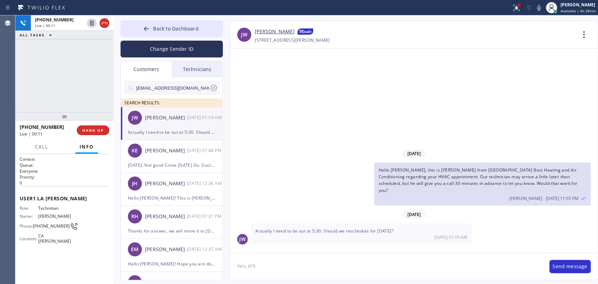
click at [263, 35] on link "[PERSON_NAME]" at bounding box center [275, 32] width 40 height 8
click at [81, 131] on button "HANG UP" at bounding box center [93, 130] width 33 height 10
click at [270, 268] on textarea "Yes, it'll" at bounding box center [386, 266] width 312 height 27
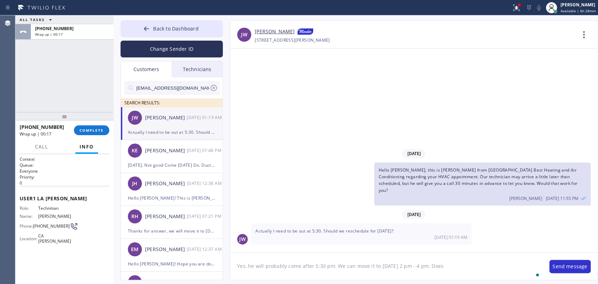
type textarea "Yes, he will probably come after 5:30 pm. We can move it to tomorrow 2 pm - 4 p…"
type textarea "Yes, he will probably come after 5:30 pm. We can move it to [DATE] 2 pm - 4 pm.…"
click at [561, 266] on button "Send message" at bounding box center [569, 266] width 41 height 13
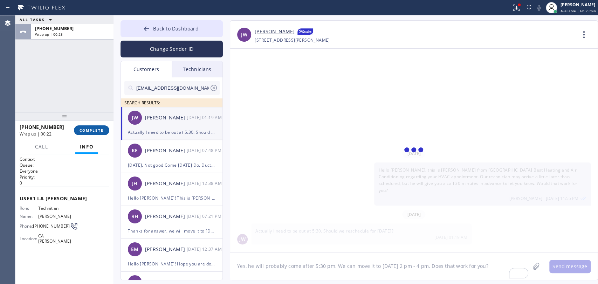
click at [94, 125] on button "COMPLETE" at bounding box center [91, 130] width 35 height 10
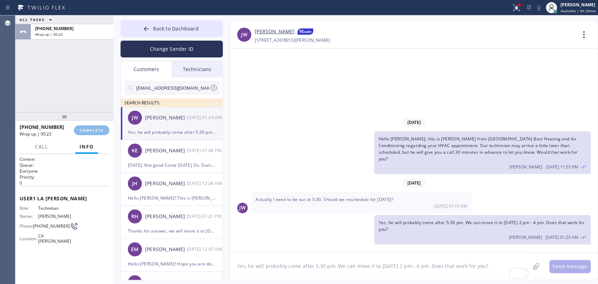
click at [93, 94] on div "ALL TASKS ALL TASKS ACTIVE TASKS TASKS IN WRAP UP [PHONE_NUMBER] Wrap up | 00:23" at bounding box center [64, 63] width 98 height 97
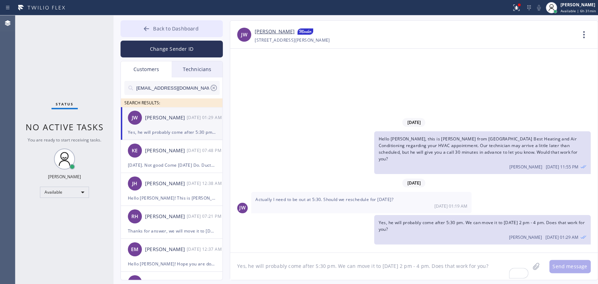
drag, startPoint x: 151, startPoint y: 27, endPoint x: 215, endPoint y: 33, distance: 65.1
click at [151, 27] on div at bounding box center [146, 29] width 8 height 8
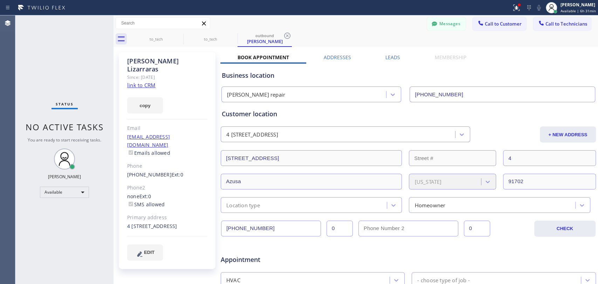
drag, startPoint x: 569, startPoint y: 20, endPoint x: 558, endPoint y: 25, distance: 11.6
click at [569, 20] on button "Call to Technicians" at bounding box center [562, 23] width 58 height 13
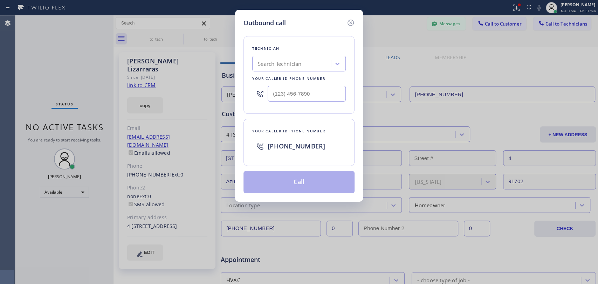
click at [311, 56] on div "Technician Search Technician Your caller id phone number" at bounding box center [298, 75] width 111 height 78
click at [297, 68] on div "Search Technician" at bounding box center [292, 64] width 76 height 12
type input "sham"
click at [276, 79] on div "[PERSON_NAME]" at bounding box center [298, 78] width 93 height 13
type input "[PHONE_NUMBER]"
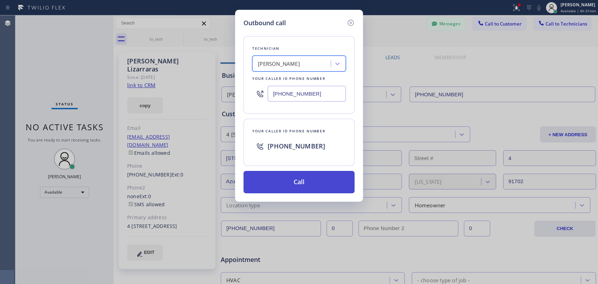
click at [268, 184] on button "Call" at bounding box center [298, 182] width 111 height 22
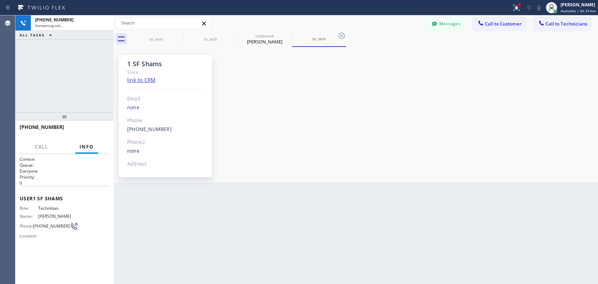
scroll to position [801, 0]
click at [93, 128] on span "HANG UP" at bounding box center [92, 130] width 21 height 5
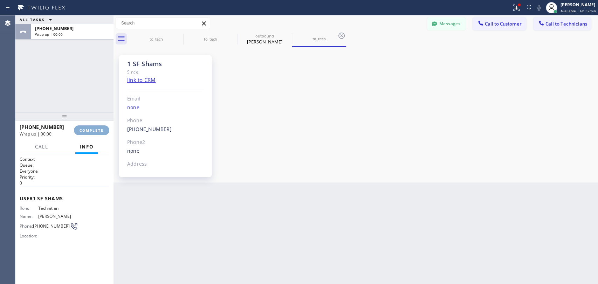
click at [93, 128] on span "COMPLETE" at bounding box center [91, 130] width 24 height 5
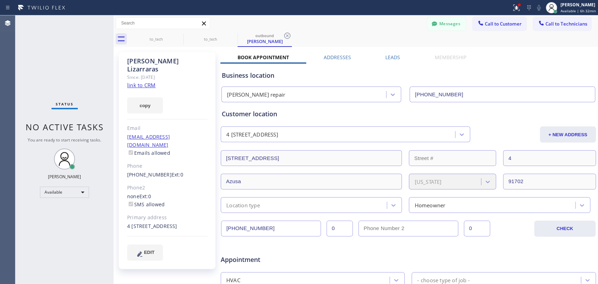
click at [65, 74] on div "Status No active tasks You are ready to start receiving tasks. [PERSON_NAME] Av…" at bounding box center [64, 149] width 98 height 269
drag, startPoint x: 441, startPoint y: 27, endPoint x: 216, endPoint y: 64, distance: 228.7
click at [442, 26] on button "Messages" at bounding box center [446, 23] width 39 height 13
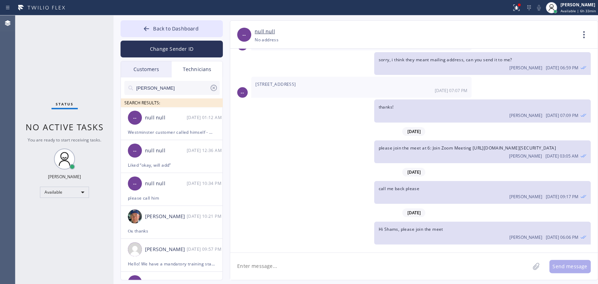
click at [152, 72] on div "Customers" at bounding box center [146, 69] width 51 height 16
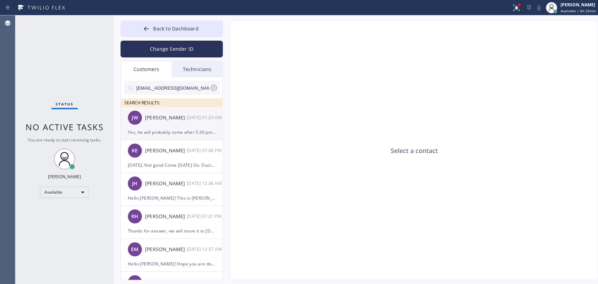
click at [160, 127] on div "[PERSON_NAME] [PERSON_NAME] [DATE] 01:29 AM" at bounding box center [172, 117] width 102 height 21
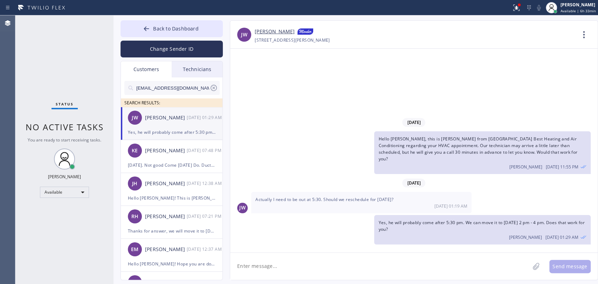
click at [268, 33] on link "[PERSON_NAME]" at bounding box center [275, 32] width 40 height 8
click at [216, 36] on button "Back to Dashboard" at bounding box center [171, 28] width 102 height 17
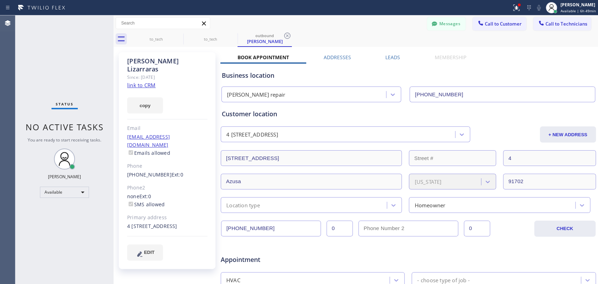
click at [555, 20] on button "Call to Technicians" at bounding box center [562, 23] width 58 height 13
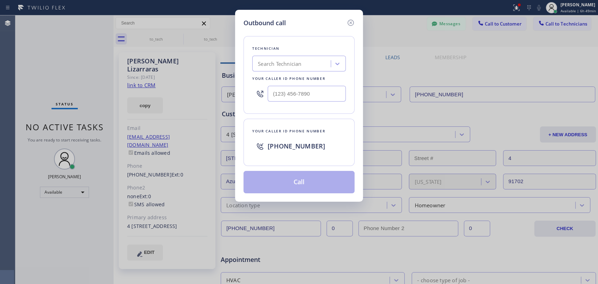
click at [331, 44] on div "Technician Search Technician Your caller id phone number" at bounding box center [298, 75] width 111 height 78
click at [312, 63] on div "Search Technician" at bounding box center [292, 64] width 76 height 12
type input "[PERSON_NAME]"
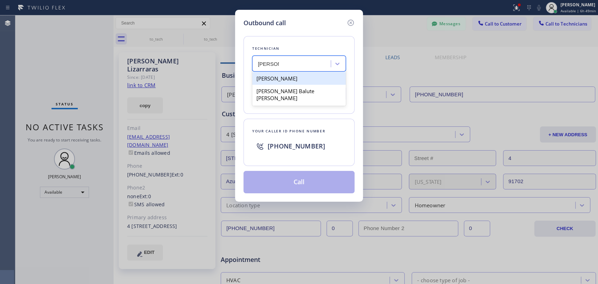
click at [291, 76] on div "[PERSON_NAME]" at bounding box center [298, 78] width 93 height 13
type input "[PHONE_NUMBER]"
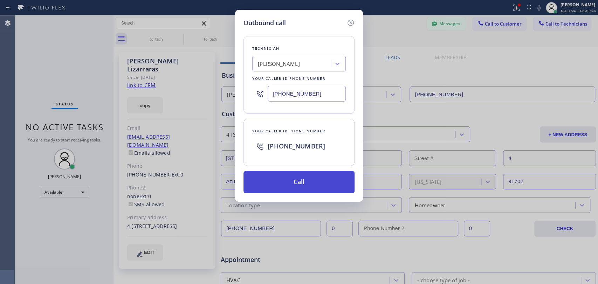
click at [291, 172] on button "Call" at bounding box center [298, 182] width 111 height 22
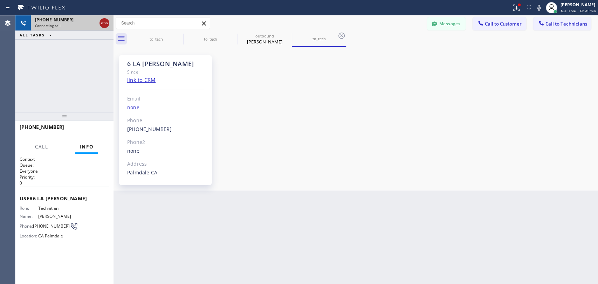
click at [104, 22] on icon at bounding box center [104, 23] width 6 height 2
click at [551, 23] on span "Call to Technicians" at bounding box center [566, 24] width 42 height 6
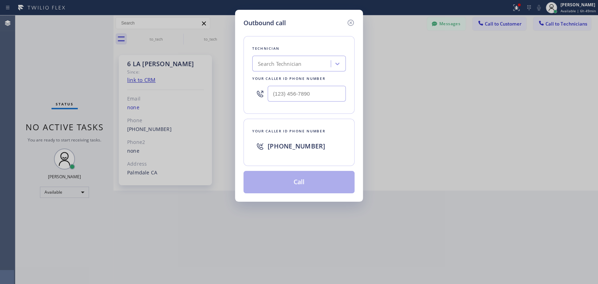
click at [324, 47] on div "Technician" at bounding box center [298, 48] width 93 height 7
click at [317, 57] on div "Search Technician" at bounding box center [298, 64] width 93 height 16
type input "[PERSON_NAME]"
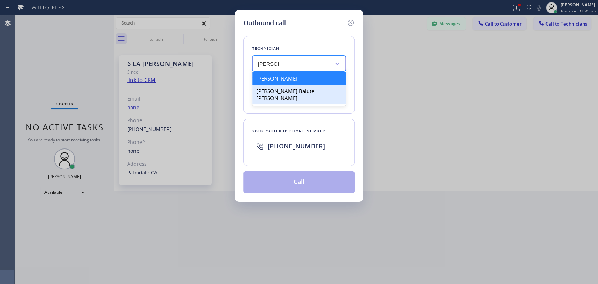
click at [280, 91] on div "[PERSON_NAME] Balute [PERSON_NAME]" at bounding box center [298, 95] width 93 height 20
type input "[PHONE_NUMBER]"
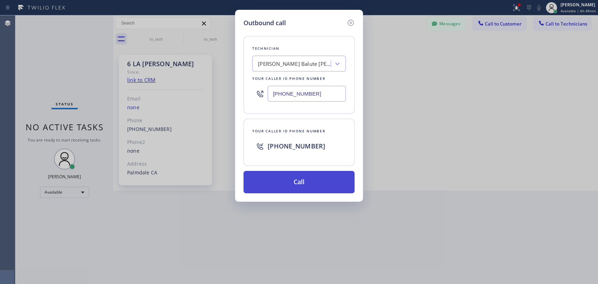
click at [278, 183] on button "Call" at bounding box center [298, 182] width 111 height 22
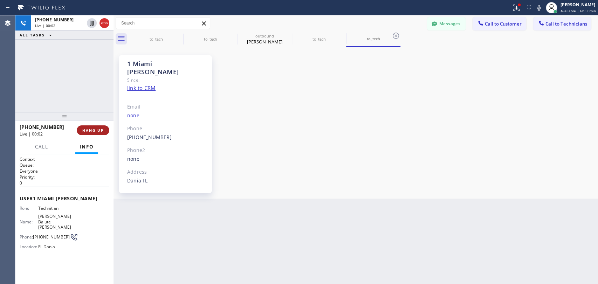
click at [86, 135] on div "[PHONE_NUMBER] Live | 00:02 HANG UP" at bounding box center [65, 130] width 90 height 18
click at [90, 132] on span "HANG UP" at bounding box center [92, 130] width 21 height 5
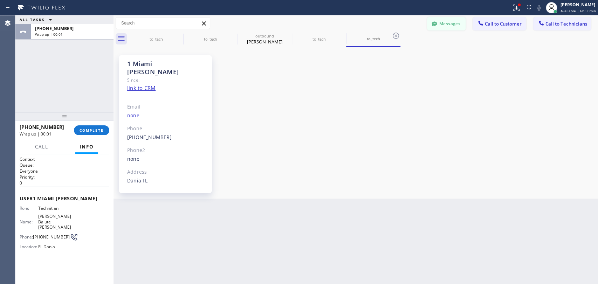
click at [442, 20] on button "Messages" at bounding box center [446, 23] width 39 height 13
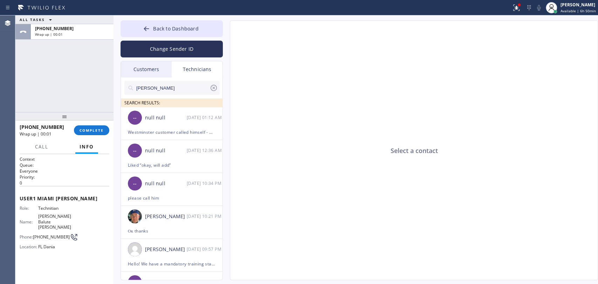
click at [178, 85] on input "[PERSON_NAME]" at bounding box center [173, 88] width 74 height 14
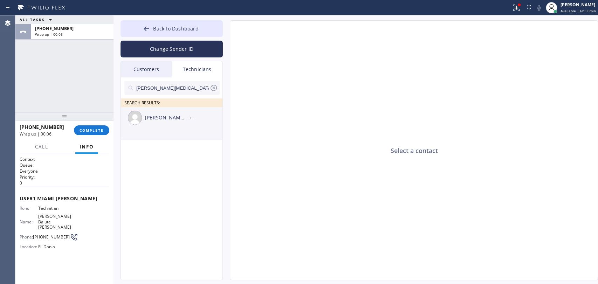
type input "[PERSON_NAME][MEDICAL_DATA]"
click at [178, 128] on li "[PERSON_NAME] Balute [PERSON_NAME] --:--" at bounding box center [172, 123] width 102 height 33
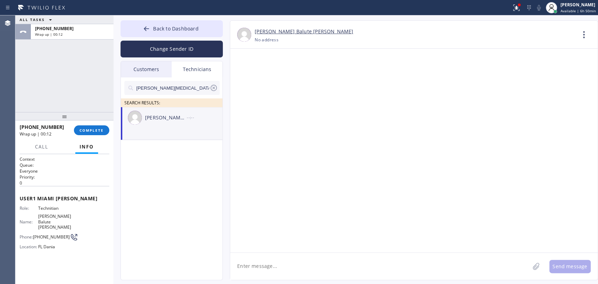
click at [258, 268] on textarea at bounding box center [379, 266] width 299 height 27
type textarea "Hello [PERSON_NAME]! This is [PERSON_NAME] from HVAC ALliance Experet"
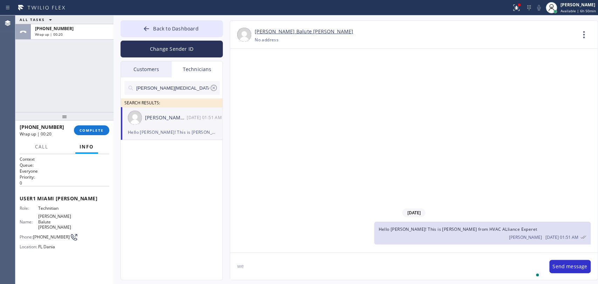
type textarea "w"
paste textarea "10-2 | $119 | AC Central Unit (Raheem) | 1 system | Located on the side of the …"
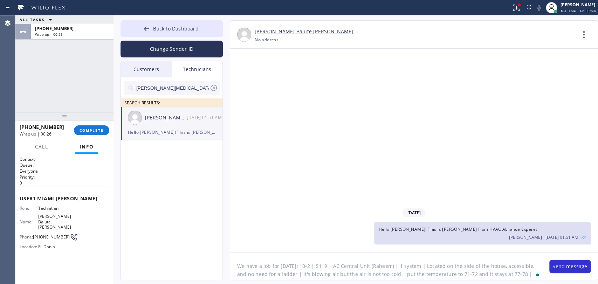
scroll to position [14, 0]
type textarea "We have a job for [DATE]: 10-2 | $119 | AC Central Unit (Raheem) | 1 system | L…"
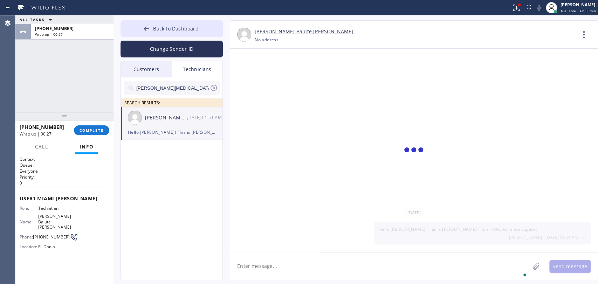
scroll to position [0, 0]
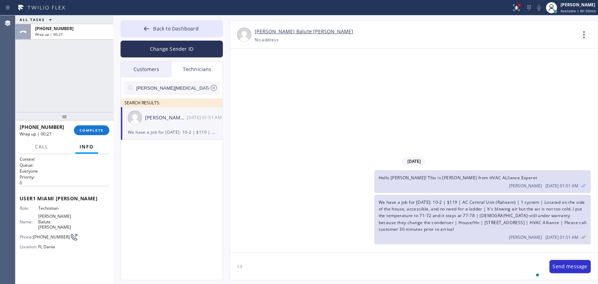
type textarea "c"
type textarea "Will you be able to take it?"
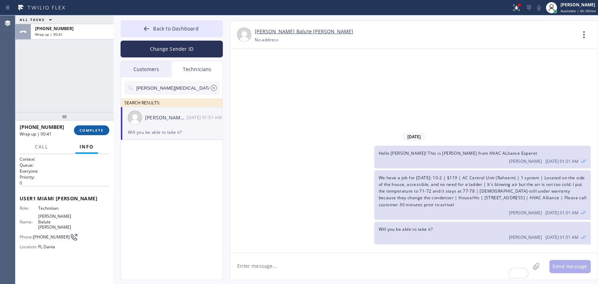
click at [90, 125] on button "COMPLETE" at bounding box center [91, 130] width 35 height 10
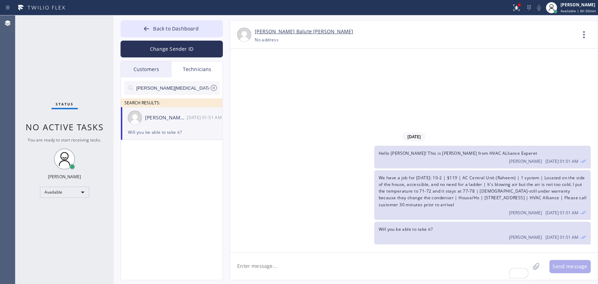
click at [88, 102] on div "Status No active tasks You are ready to start receiving tasks. [PERSON_NAME] Av…" at bounding box center [64, 149] width 98 height 269
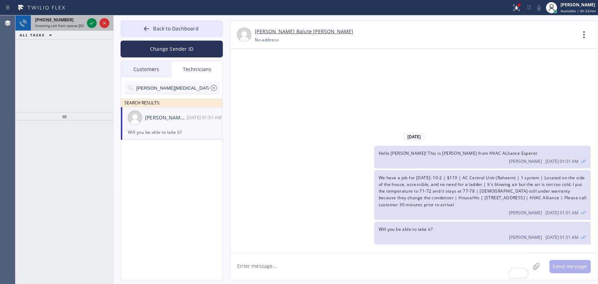
click at [45, 20] on span "[PHONE_NUMBER]" at bounding box center [54, 20] width 39 height 6
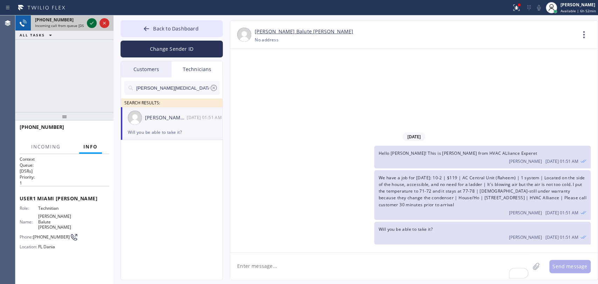
click at [92, 21] on icon at bounding box center [92, 23] width 8 height 8
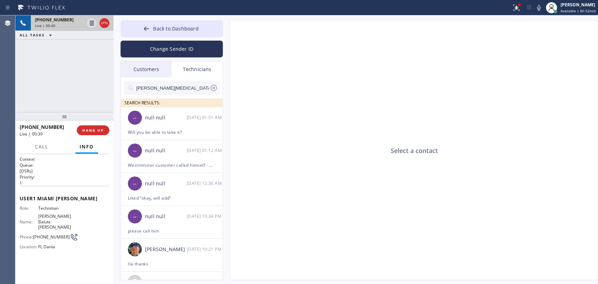
drag, startPoint x: 74, startPoint y: 118, endPoint x: 71, endPoint y: 130, distance: 11.8
click at [71, 120] on div at bounding box center [64, 116] width 98 height 8
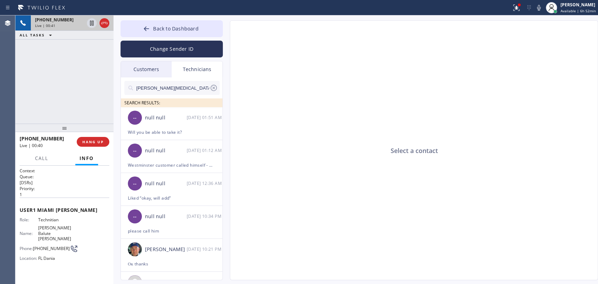
drag, startPoint x: 67, startPoint y: 126, endPoint x: 68, endPoint y: 109, distance: 17.2
click at [68, 124] on div at bounding box center [64, 128] width 98 height 8
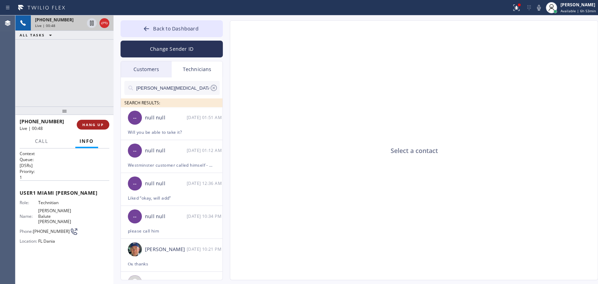
click at [96, 126] on span "HANG UP" at bounding box center [92, 124] width 21 height 5
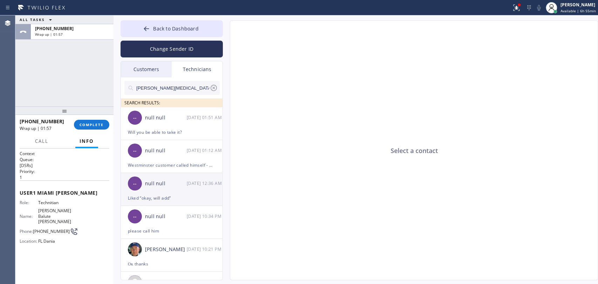
click at [185, 130] on div "Will you be able to take it?" at bounding box center [172, 132] width 88 height 8
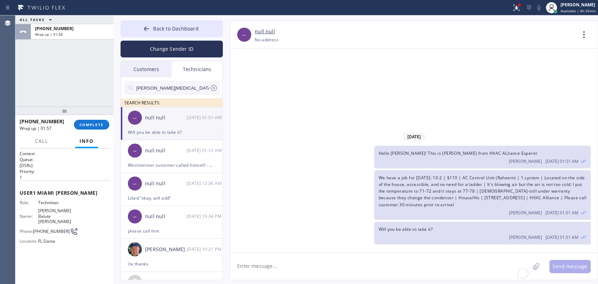
click at [247, 269] on textarea "To enrich screen reader interactions, please activate Accessibility in Grammarl…" at bounding box center [379, 266] width 299 height 27
type textarea "I added you this job"
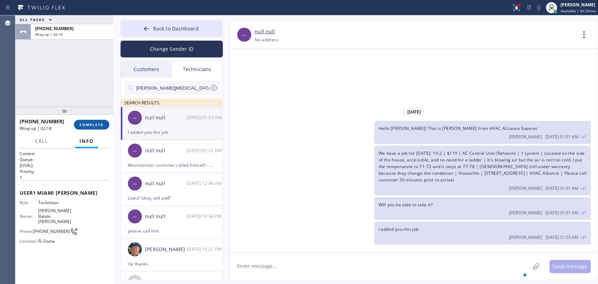
click at [81, 124] on span "COMPLETE" at bounding box center [91, 124] width 24 height 5
click at [80, 99] on div "ALL TASKS ALL TASKS ACTIVE TASKS TASKS IN WRAP UP [PHONE_NUMBER] Wrap up | 02:19" at bounding box center [64, 60] width 98 height 91
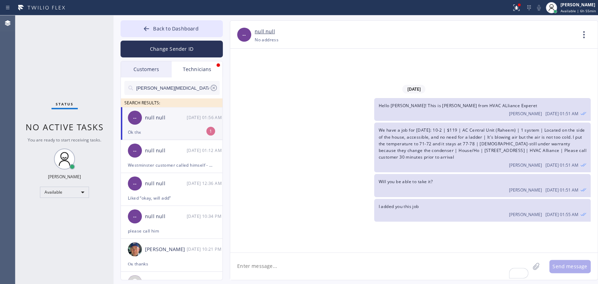
drag, startPoint x: 195, startPoint y: 131, endPoint x: 180, endPoint y: 130, distance: 15.5
click at [195, 131] on div "Ok thx" at bounding box center [172, 132] width 88 height 8
click at [154, 26] on span "Back to Dashboard" at bounding box center [175, 28] width 45 height 7
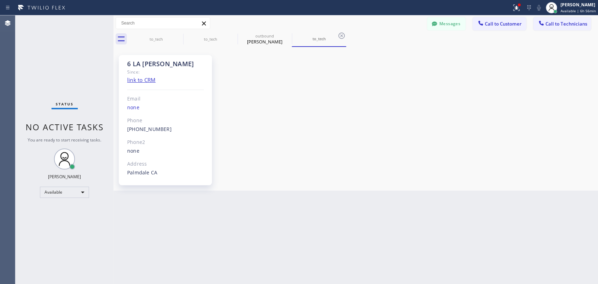
click at [304, 119] on div "6 LA [PERSON_NAME] Since: link to CRM Email none Phone [PHONE_NUMBER] Outbound …" at bounding box center [355, 119] width 481 height 140
drag, startPoint x: 462, startPoint y: 240, endPoint x: 475, endPoint y: 262, distance: 25.8
click at [462, 240] on div "Back to Dashboard Change Sender ID Customers Technicians [EMAIL_ADDRESS][DOMAIN…" at bounding box center [355, 149] width 484 height 269
click at [411, 185] on div "6 LA [PERSON_NAME] Since: link to CRM Email none Phone [PHONE_NUMBER] Outbound …" at bounding box center [355, 119] width 481 height 140
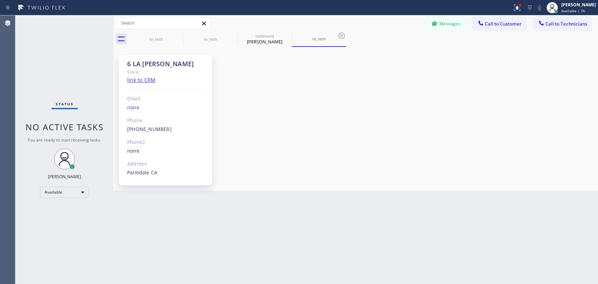
click at [151, 64] on div "6 LA [PERSON_NAME]" at bounding box center [165, 64] width 77 height 8
click at [148, 65] on div "6 LA [PERSON_NAME]" at bounding box center [165, 64] width 77 height 8
click at [170, 37] on div "to_tech" at bounding box center [156, 38] width 53 height 5
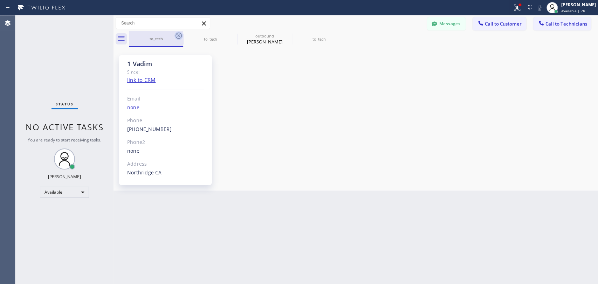
click at [174, 36] on div "to_tech" at bounding box center [156, 39] width 54 height 16
click at [175, 36] on icon at bounding box center [178, 36] width 6 height 6
click at [0, 0] on icon at bounding box center [0, 0] width 0 height 0
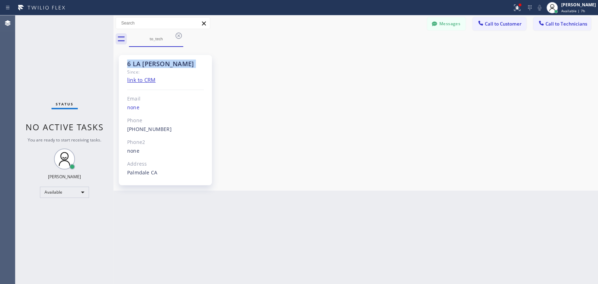
click at [175, 36] on icon at bounding box center [178, 36] width 6 height 6
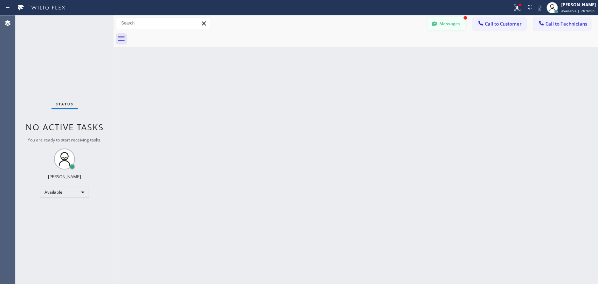
click at [441, 23] on button "Messages" at bounding box center [446, 23] width 39 height 13
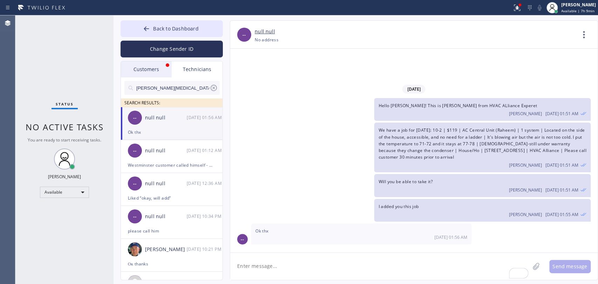
click at [140, 77] on div "Customers" at bounding box center [146, 69] width 51 height 16
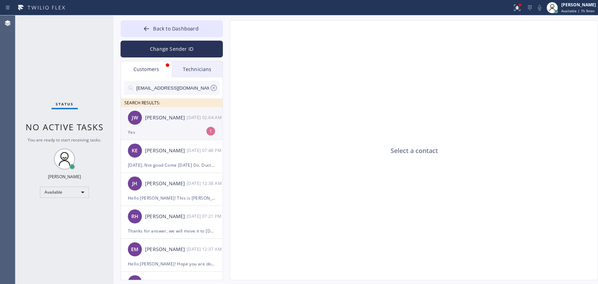
click at [155, 120] on div "[PERSON_NAME]" at bounding box center [166, 118] width 42 height 8
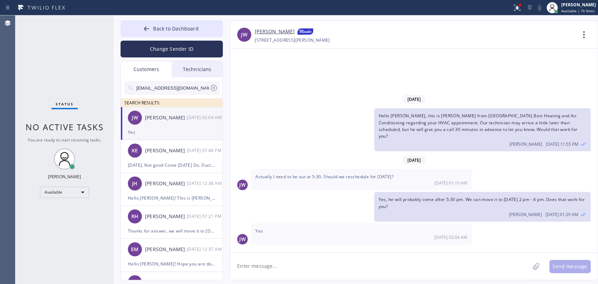
click at [269, 32] on link "[PERSON_NAME]" at bounding box center [275, 32] width 40 height 8
click at [269, 258] on textarea at bounding box center [379, 266] width 299 height 27
click at [283, 264] on textarea "Thank you for confirmation, I will" at bounding box center [386, 266] width 312 height 27
click at [345, 266] on textarea "Thank you for the confirmation, I will" at bounding box center [386, 266] width 312 height 27
click at [347, 268] on textarea "Thank you for the confirmation, I will" at bounding box center [386, 266] width 312 height 27
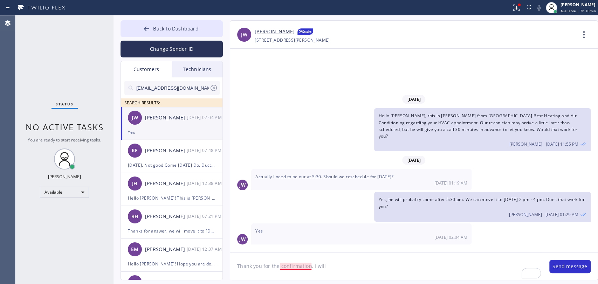
click at [285, 265] on textarea "Thank you for the confirmation, I will" at bounding box center [386, 266] width 312 height 27
click at [341, 265] on textarea "Thank you for the confirmation. I will" at bounding box center [386, 266] width 312 height 27
type textarea "Thank you for the confirmation. I will move it to [DATE] 2 pm - 4 pm"
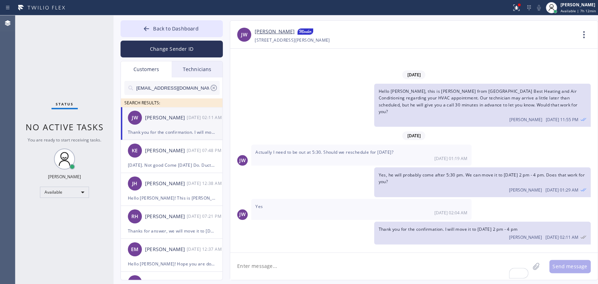
click at [208, 89] on input "[EMAIL_ADDRESS][DOMAIN_NAME]" at bounding box center [173, 88] width 74 height 14
click at [209, 89] on input "[EMAIL_ADDRESS][DOMAIN_NAME]" at bounding box center [173, 88] width 74 height 14
click at [209, 88] on icon at bounding box center [213, 88] width 8 height 8
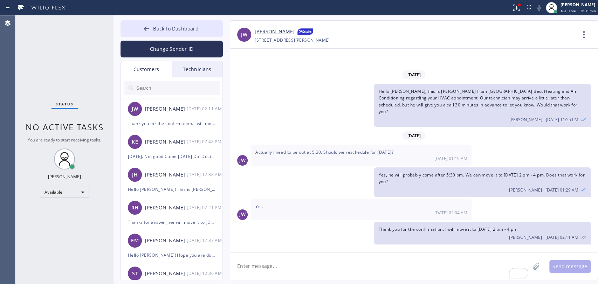
click at [194, 71] on div "Technicians" at bounding box center [197, 69] width 51 height 16
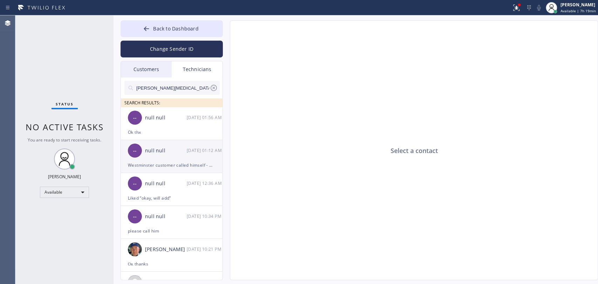
click at [162, 152] on div "null null" at bounding box center [166, 151] width 42 height 8
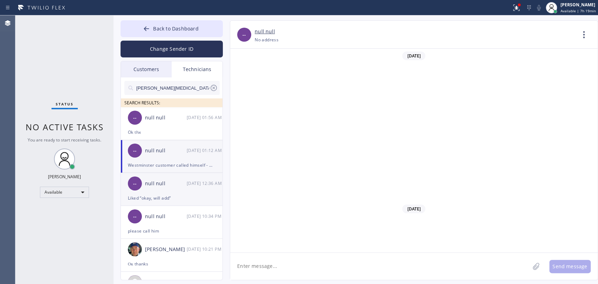
scroll to position [4373, 0]
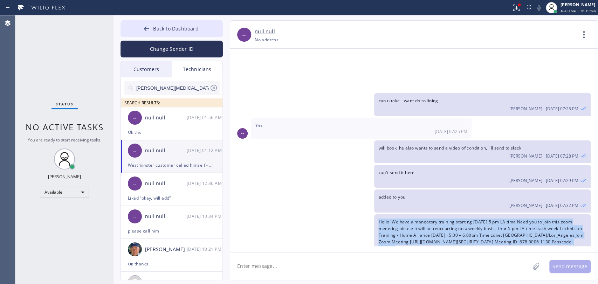
drag, startPoint x: 375, startPoint y: 161, endPoint x: 580, endPoint y: 192, distance: 206.9
click at [580, 214] on div "Hello! We have a mandatory training starting [DATE] 5 pm LA time Need you to jo…" at bounding box center [482, 239] width 216 height 50
copy div "Hello! We have a mandatory training starting [DATE] 5 pm LA time Need you to jo…"
click at [577, 214] on div "Hello! We have a mandatory training starting [DATE] 5 pm LA time Need you to jo…" at bounding box center [482, 239] width 216 height 50
drag, startPoint x: 571, startPoint y: 186, endPoint x: 374, endPoint y: 163, distance: 198.1
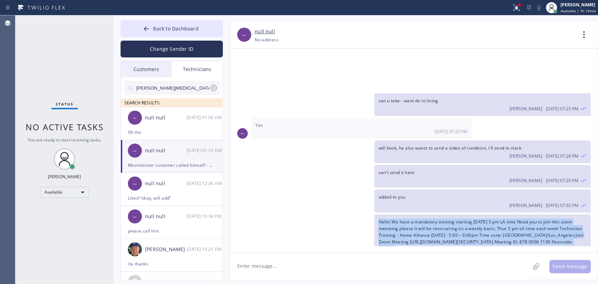
click at [374, 214] on div "Hello! We have a mandatory training starting [DATE] 5 pm LA time Need you to jo…" at bounding box center [482, 239] width 216 height 50
click at [210, 32] on button "Back to Dashboard" at bounding box center [171, 28] width 102 height 17
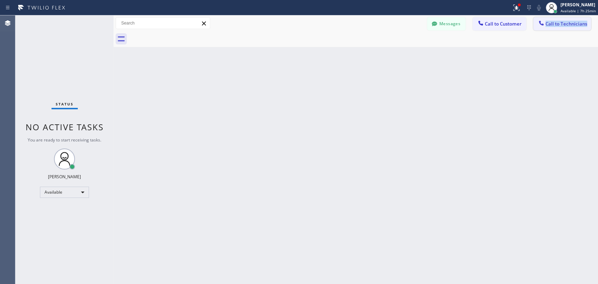
drag, startPoint x: 542, startPoint y: 33, endPoint x: 541, endPoint y: 25, distance: 8.4
click at [541, 28] on div "Messages Call to Customer Call to Technicians Outbound call Location [PERSON_NA…" at bounding box center [355, 31] width 484 height 32
click at [541, 25] on icon at bounding box center [541, 23] width 5 height 5
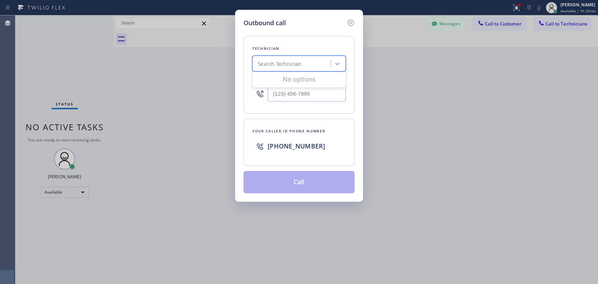
click at [257, 58] on div "Search Technician" at bounding box center [292, 64] width 76 height 12
click at [263, 65] on div "Search Technician" at bounding box center [279, 64] width 43 height 8
type input "[PERSON_NAME]"
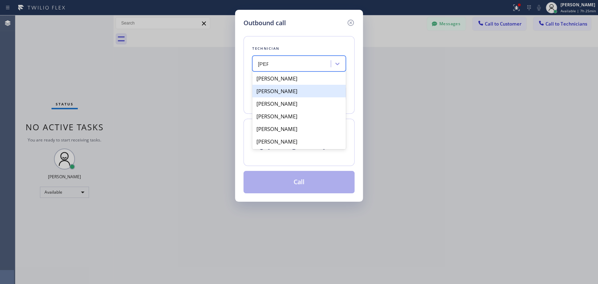
click at [282, 93] on div "[PERSON_NAME]" at bounding box center [298, 91] width 93 height 13
type input "[PHONE_NUMBER]"
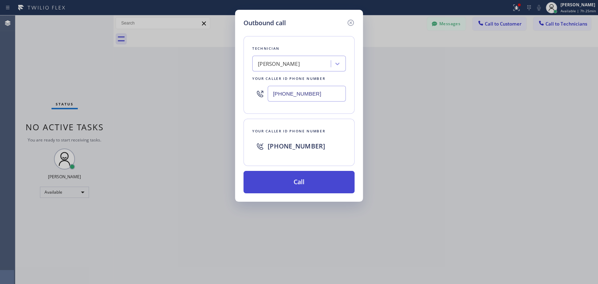
click at [276, 176] on button "Call" at bounding box center [298, 182] width 111 height 22
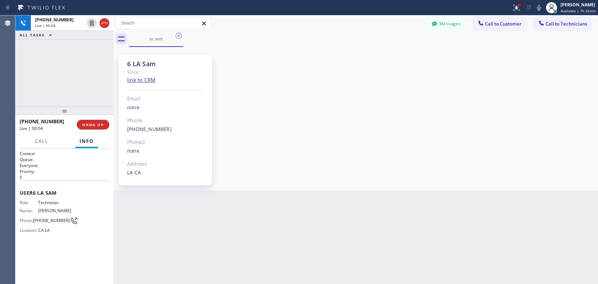
scroll to position [3171, 0]
click at [95, 124] on span "HANG UP" at bounding box center [92, 124] width 21 height 5
click at [567, 25] on span "Call to Technicians" at bounding box center [566, 24] width 42 height 6
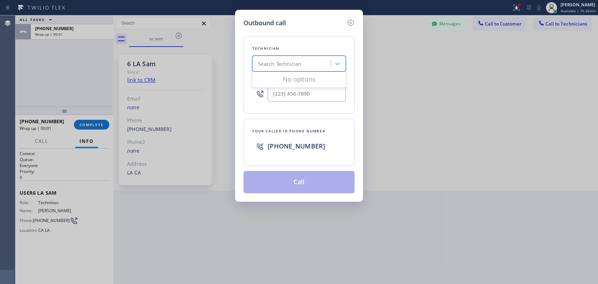
click at [316, 68] on div "Search Technician" at bounding box center [292, 64] width 76 height 12
type input "[PERSON_NAME]"
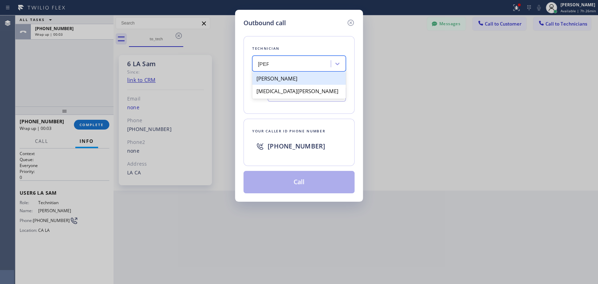
click at [287, 79] on div "[PERSON_NAME]" at bounding box center [298, 78] width 93 height 13
type input "[PHONE_NUMBER]"
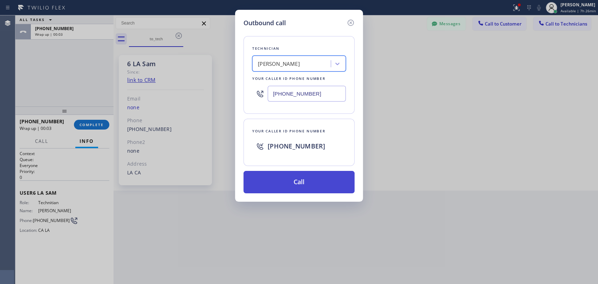
click at [294, 176] on button "Call" at bounding box center [298, 182] width 111 height 22
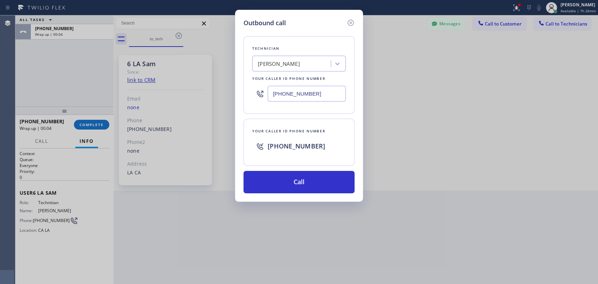
click at [91, 111] on div "Outbound call Technician [PERSON_NAME] Your caller id phone number [PHONE_NUMBE…" at bounding box center [299, 142] width 598 height 284
click at [92, 122] on div "Outbound call Technician [PERSON_NAME] Your caller id phone number [PHONE_NUMBE…" at bounding box center [299, 142] width 598 height 284
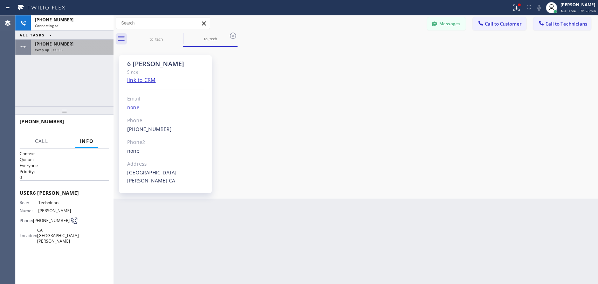
click at [65, 41] on div "[PHONE_NUMBER]" at bounding box center [72, 44] width 74 height 6
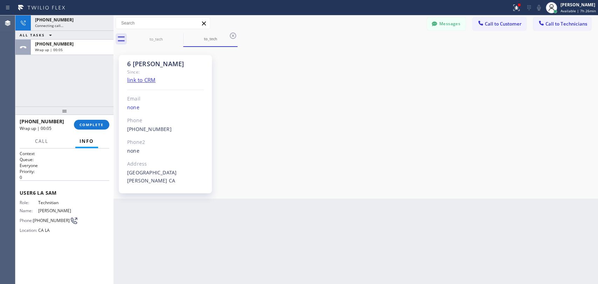
click at [64, 49] on div "Wrap up | 00:05" at bounding box center [72, 49] width 74 height 5
click at [83, 127] on span "COMPLETE" at bounding box center [91, 124] width 24 height 5
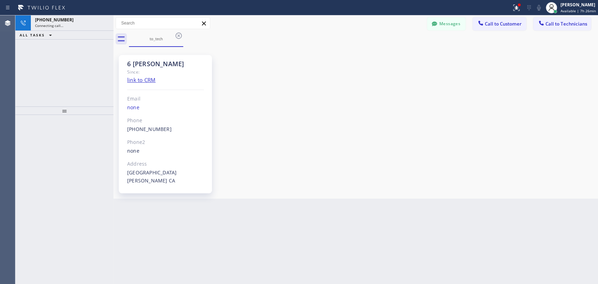
scroll to position [73733, 0]
click at [563, 28] on button "Call to Technicians" at bounding box center [562, 23] width 58 height 13
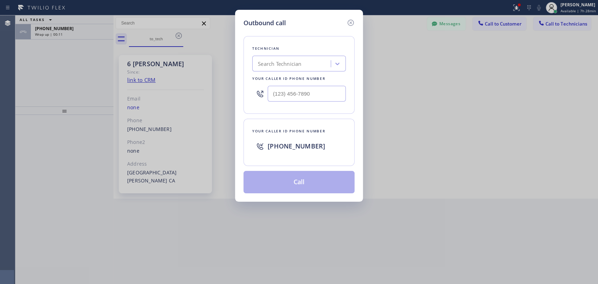
click at [300, 61] on div "Search Technician" at bounding box center [292, 64] width 76 height 12
type input "[DEMOGRAPHIC_DATA]"
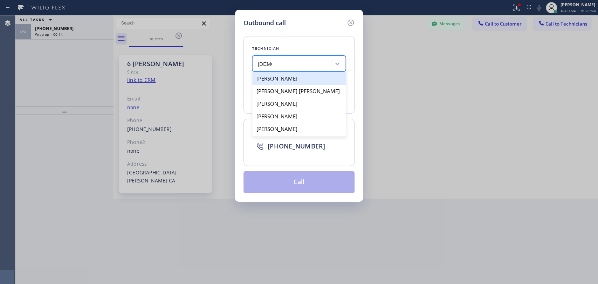
click at [277, 80] on div "[PERSON_NAME]" at bounding box center [298, 78] width 93 height 13
type input "[PHONE_NUMBER]"
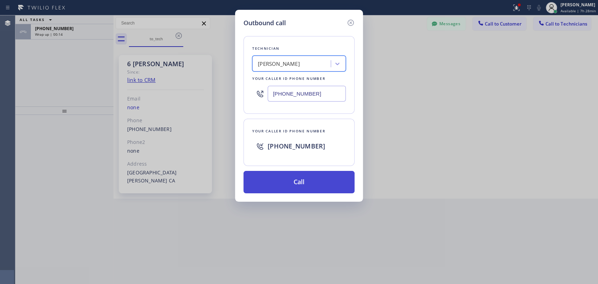
click at [292, 179] on button "Call" at bounding box center [298, 182] width 111 height 22
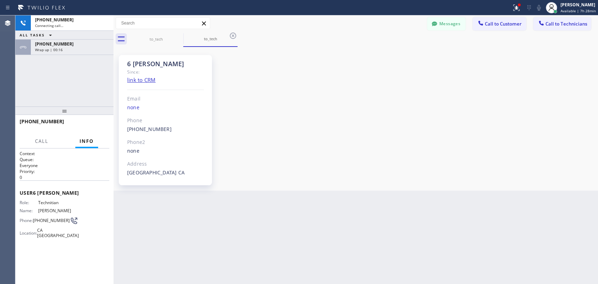
scroll to position [7988, 0]
click at [60, 48] on span "Wrap up | 00:18" at bounding box center [49, 49] width 28 height 5
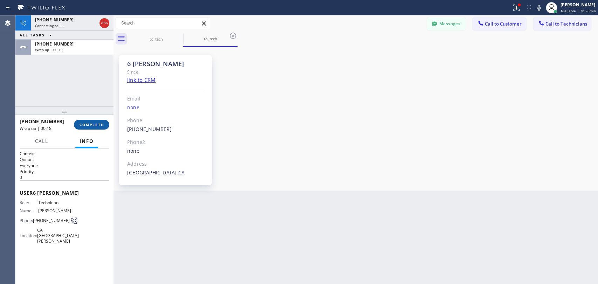
click at [83, 127] on span "COMPLETE" at bounding box center [91, 124] width 24 height 5
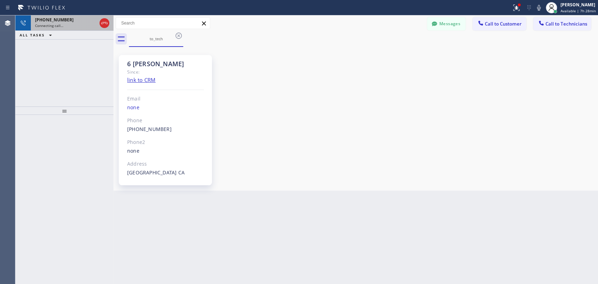
click at [61, 26] on span "Connecting call…" at bounding box center [49, 25] width 28 height 5
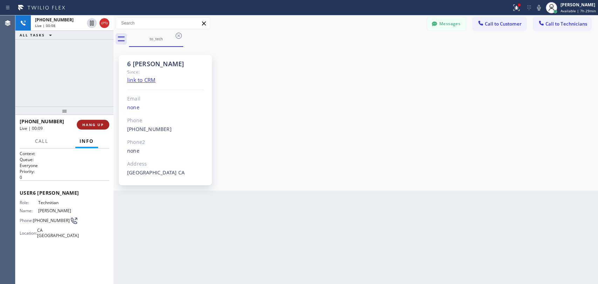
drag, startPoint x: 84, startPoint y: 116, endPoint x: 94, endPoint y: 124, distance: 12.9
click at [86, 115] on div at bounding box center [64, 110] width 98 height 8
click at [94, 124] on button "HANG UP" at bounding box center [93, 125] width 33 height 10
click at [94, 124] on span "HANG UP" at bounding box center [92, 126] width 21 height 5
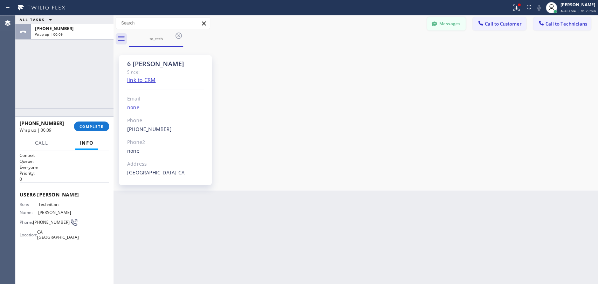
click at [441, 21] on button "Messages" at bounding box center [446, 23] width 39 height 13
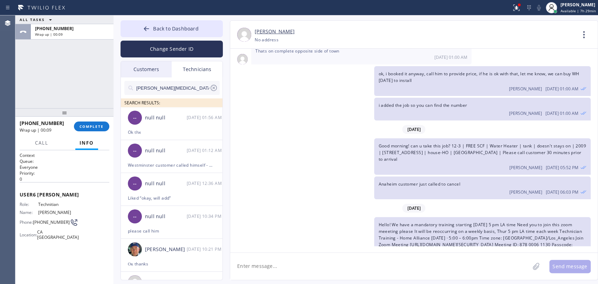
click at [168, 85] on input "[PERSON_NAME][MEDICAL_DATA]" at bounding box center [173, 88] width 74 height 14
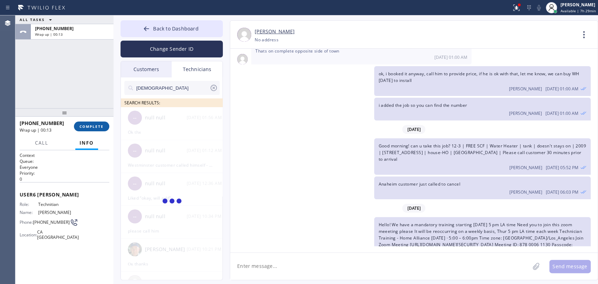
type input "[DEMOGRAPHIC_DATA]"
click at [92, 123] on button "COMPLETE" at bounding box center [91, 127] width 35 height 10
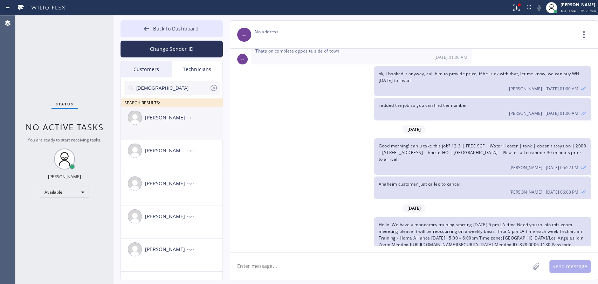
click at [179, 140] on li "[PERSON_NAME] --:--" at bounding box center [172, 156] width 102 height 33
click at [260, 271] on textarea at bounding box center [379, 266] width 299 height 27
type textarea "G"
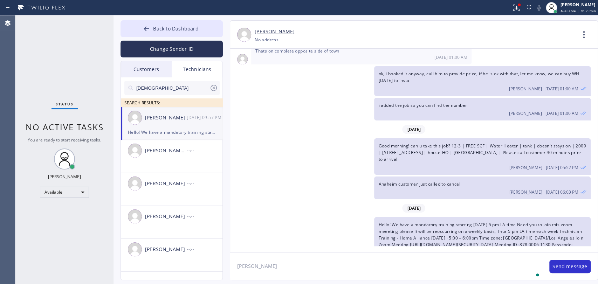
type textarea "[PERSON_NAME]"
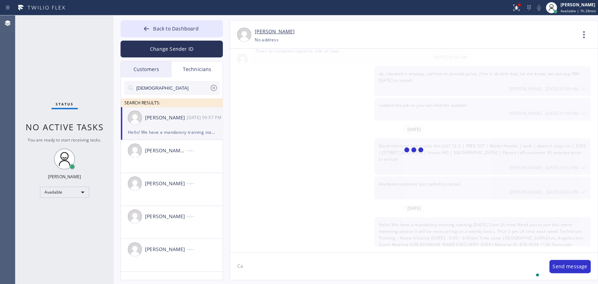
scroll to position [8029, 0]
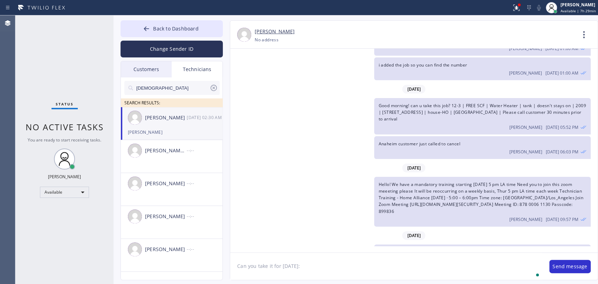
paste textarea "11-1 Free estimate need a new water heater standard old one is [DEMOGRAPHIC_DAT…"
type textarea "Can you take it for [DATE]: 11-1 Free estimate need a new water heater standard…"
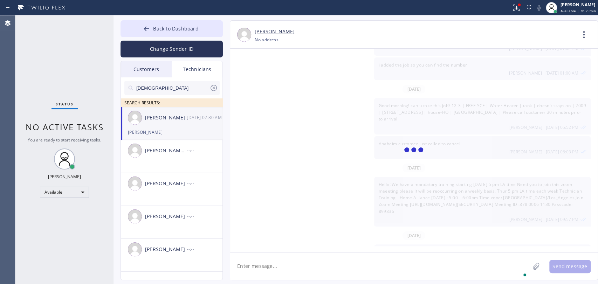
scroll to position [8060, 0]
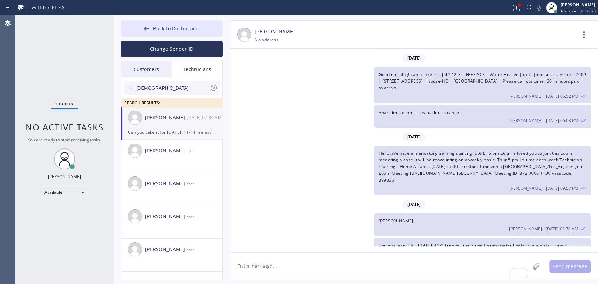
click at [439, 150] on span "Hello! We have a mandatory training starting [DATE] 5 pm LA time Need you to jo…" at bounding box center [480, 166] width 205 height 33
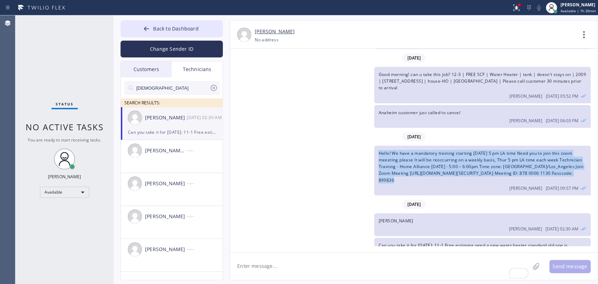
click at [439, 150] on span "Hello! We have a mandatory training starting [DATE] 5 pm LA time Need you to jo…" at bounding box center [480, 166] width 205 height 33
click at [174, 35] on button "Back to Dashboard" at bounding box center [171, 28] width 102 height 17
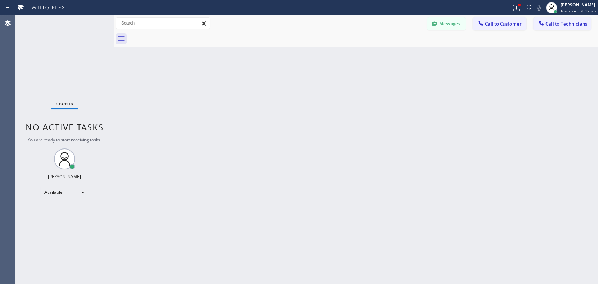
click at [441, 16] on div "Messages Call to Customer Call to Technicians Outbound call Location [PERSON_NA…" at bounding box center [355, 23] width 484 height 16
click at [441, 19] on button "Messages" at bounding box center [446, 23] width 39 height 13
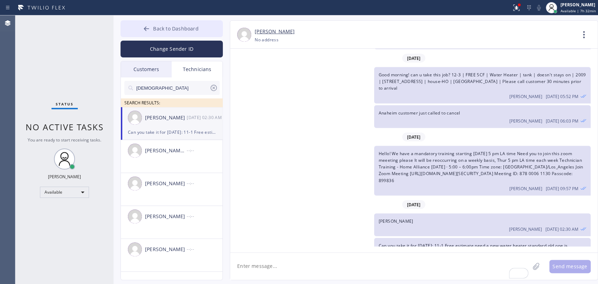
click at [158, 23] on button "Back to Dashboard" at bounding box center [171, 28] width 102 height 17
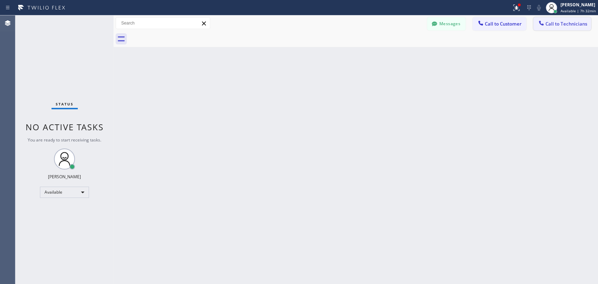
click at [546, 26] on span "Call to Technicians" at bounding box center [566, 24] width 42 height 6
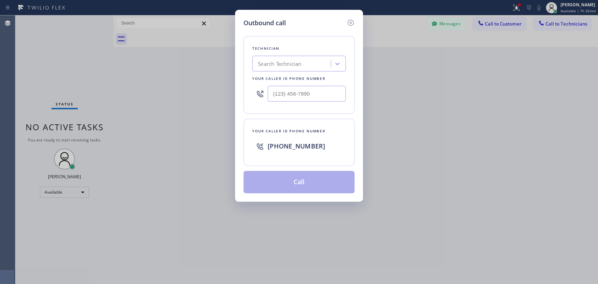
click at [317, 68] on div "Search Technician" at bounding box center [292, 64] width 76 height 12
type input "[PERSON_NAME]"
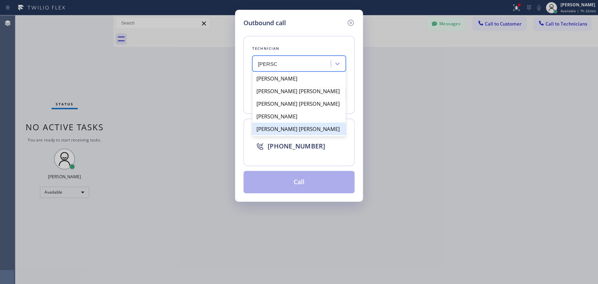
click at [294, 128] on div "[PERSON_NAME] [PERSON_NAME]" at bounding box center [298, 129] width 93 height 13
type input "[PHONE_NUMBER]"
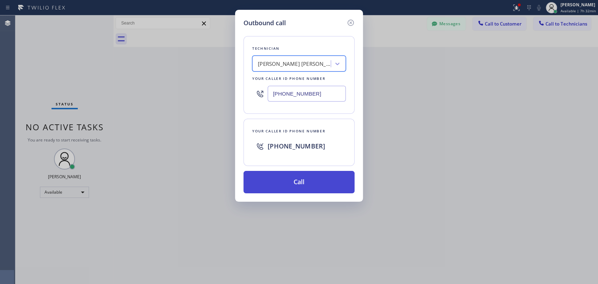
click at [277, 191] on button "Call" at bounding box center [298, 182] width 111 height 22
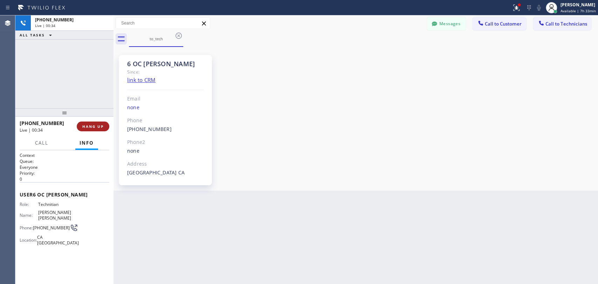
click at [84, 127] on span "HANG UP" at bounding box center [92, 126] width 21 height 5
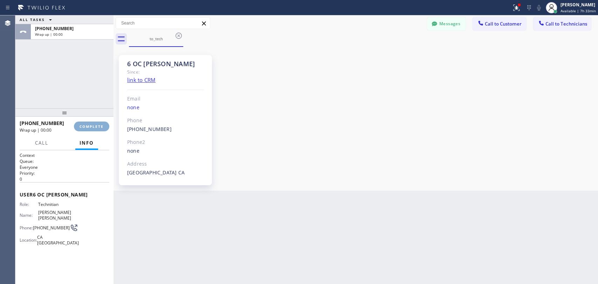
click at [88, 131] on button "COMPLETE" at bounding box center [91, 127] width 35 height 10
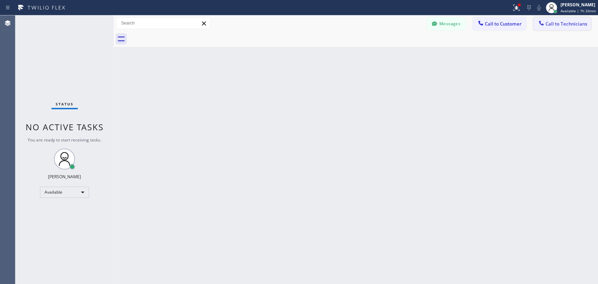
click at [549, 22] on span "Call to Technicians" at bounding box center [566, 24] width 42 height 6
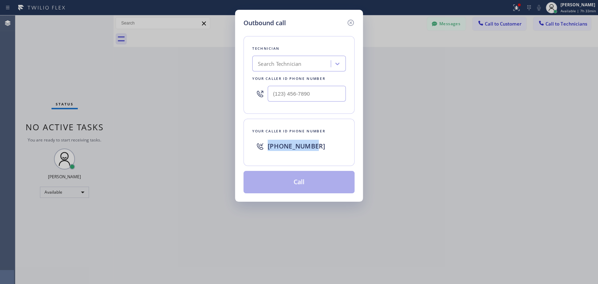
drag, startPoint x: 318, startPoint y: 146, endPoint x: 248, endPoint y: 148, distance: 70.8
click at [248, 148] on div "Your caller id phone number [PHONE_NUMBER]" at bounding box center [298, 142] width 111 height 47
copy span "[PHONE_NUMBER]"
click at [319, 62] on div "Search Technician" at bounding box center [292, 64] width 76 height 12
click at [359, 25] on div "Outbound call Technician option [PERSON_NAME] [PERSON_NAME], selected. 0 result…" at bounding box center [299, 106] width 128 height 192
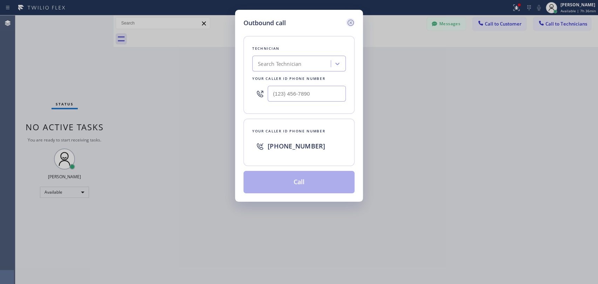
click at [352, 23] on icon at bounding box center [350, 23] width 8 height 8
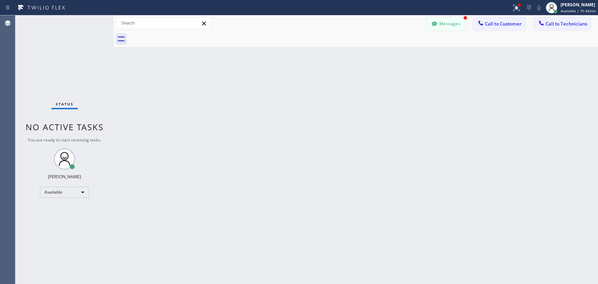
click at [443, 18] on div "Status report Issues detected These issues could affect your workflow. Please c…" at bounding box center [299, 142] width 598 height 284
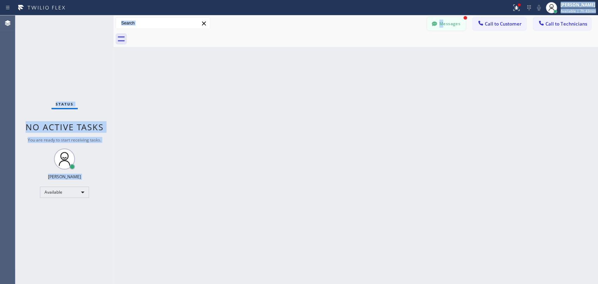
click at [443, 20] on button "Messages" at bounding box center [446, 23] width 39 height 13
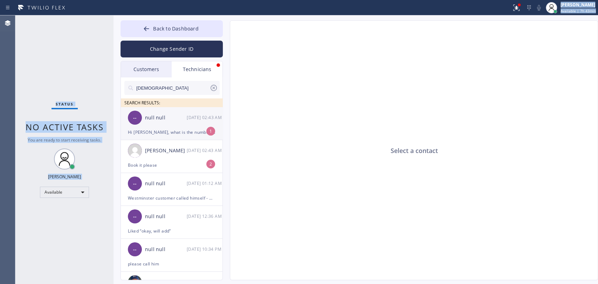
click at [151, 122] on div "-- null null [DATE] 02:43 AM" at bounding box center [172, 117] width 102 height 21
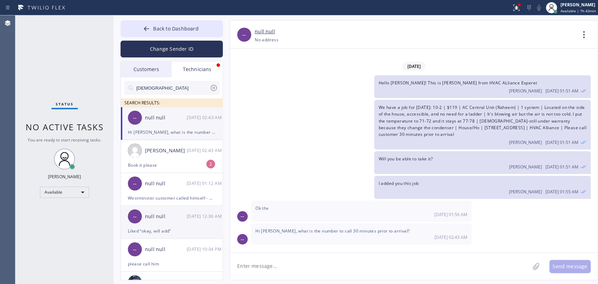
click at [289, 267] on textarea at bounding box center [379, 266] width 299 height 27
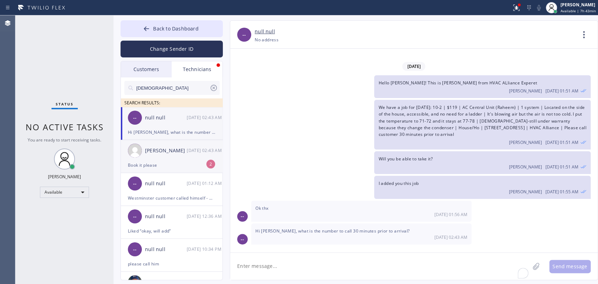
click at [154, 165] on div "Book it please" at bounding box center [172, 165] width 88 height 8
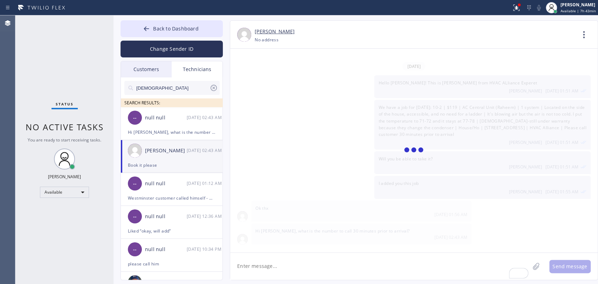
click at [271, 272] on textarea "To enrich screen reader interactions, please activate Accessibility in Grammarl…" at bounding box center [379, 266] width 299 height 27
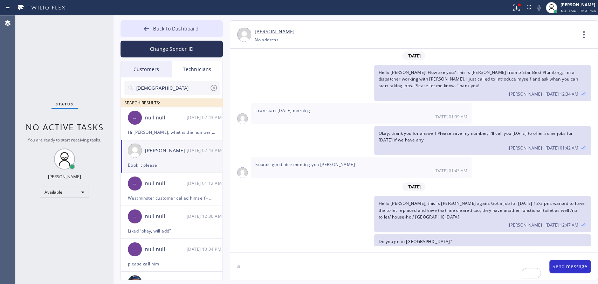
scroll to position [8105, 0]
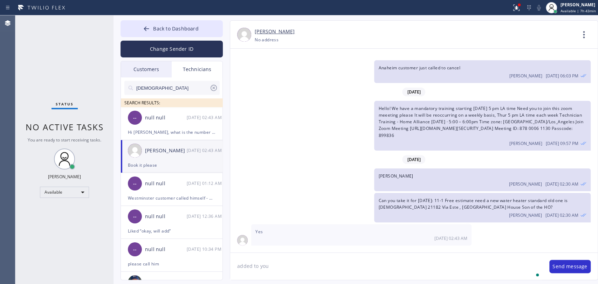
type textarea "added to you"
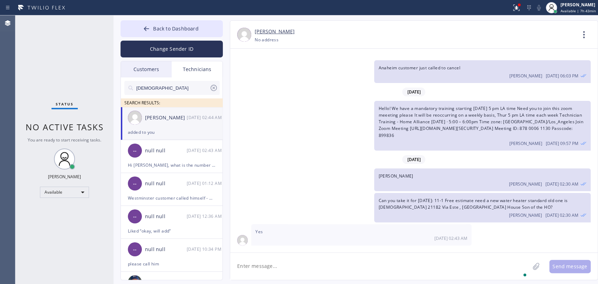
scroll to position [8129, 0]
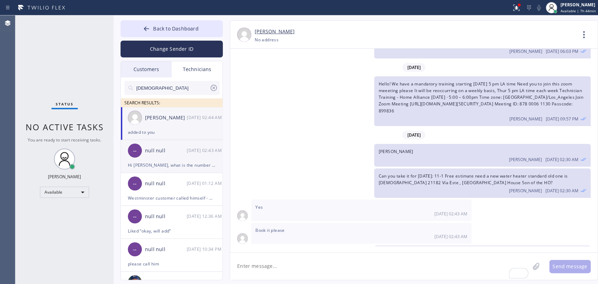
click at [176, 147] on div "null null" at bounding box center [166, 151] width 42 height 8
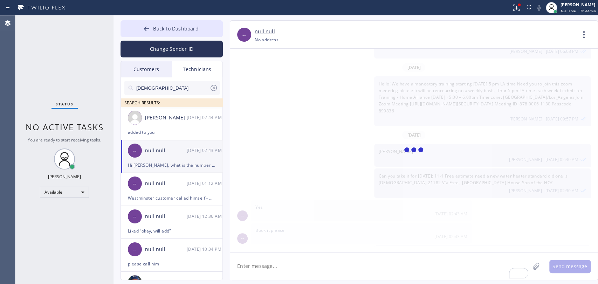
scroll to position [0, 0]
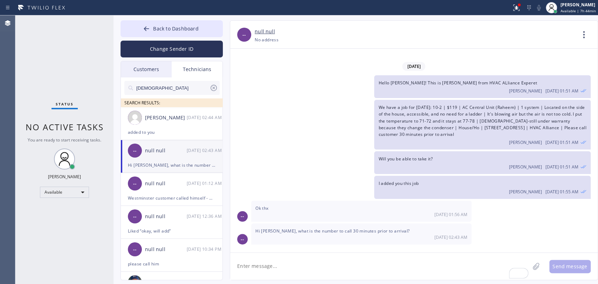
click at [269, 268] on textarea "To enrich screen reader interactions, please activate Accessibility in Grammarl…" at bounding box center [379, 266] width 299 height 27
type textarea "sec, will send you"
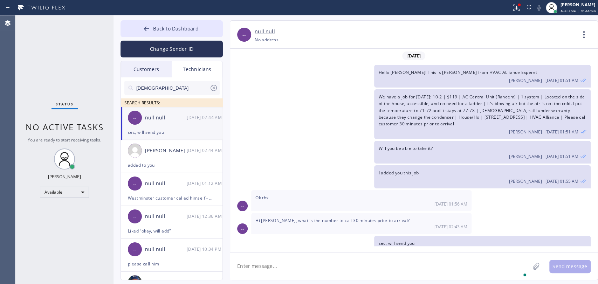
scroll to position [12, 0]
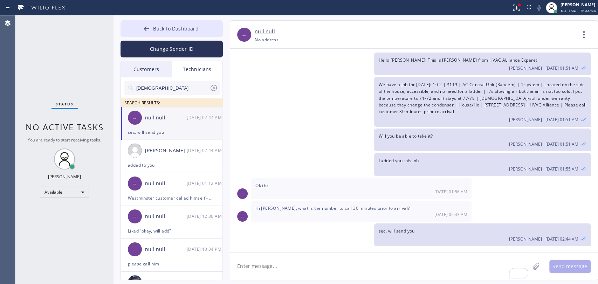
paste textarea "[PERSON_NAME]"
click at [257, 271] on textarea "[PERSON_NAME]" at bounding box center [386, 266] width 312 height 27
paste textarea "[PHONE_NUMBER]"
type textarea "[PERSON_NAME] [PHONE_NUMBER]"
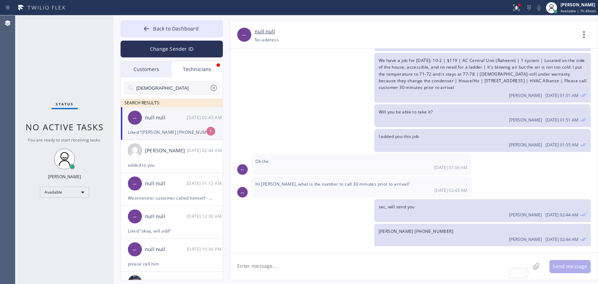
scroll to position [59, 0]
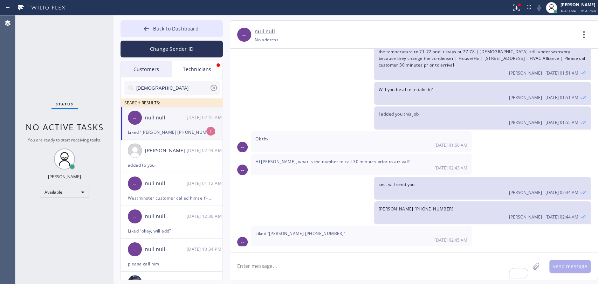
click at [154, 123] on div "-- null null [DATE] 02:45 AM" at bounding box center [172, 117] width 102 height 21
click at [150, 155] on div "[PERSON_NAME] [DATE] 02:44 AM" at bounding box center [172, 150] width 102 height 21
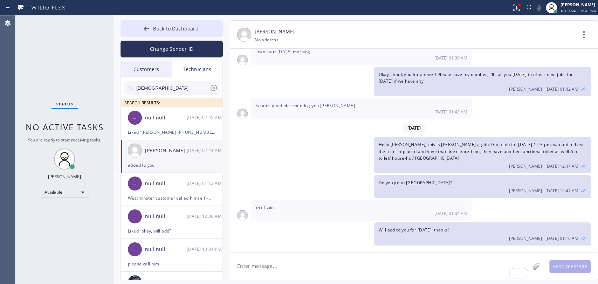
scroll to position [8129, 0]
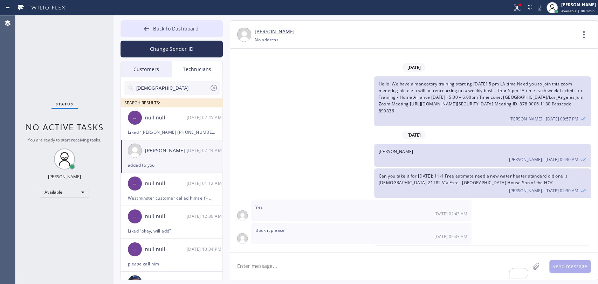
click at [51, 184] on div "Status No active tasks You are ready to start receiving tasks. [PERSON_NAME] Av…" at bounding box center [64, 149] width 98 height 269
click at [53, 190] on div "Available" at bounding box center [64, 192] width 49 height 11
click at [55, 200] on li "Offline" at bounding box center [64, 201] width 48 height 8
